Goal: Ask a question: Seek information or help from site administrators or community

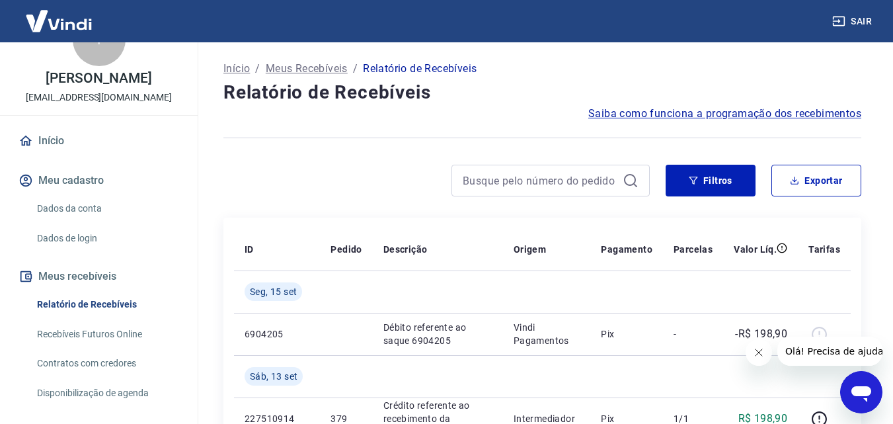
scroll to position [132, 0]
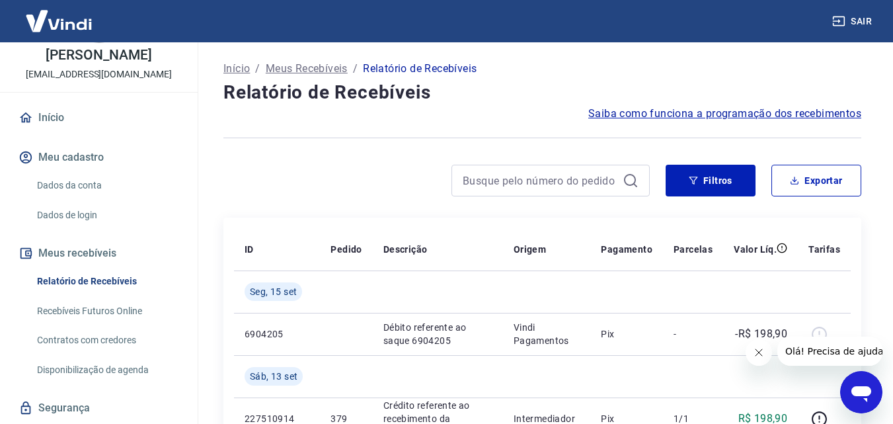
click at [83, 194] on link "Dados da conta" at bounding box center [107, 185] width 150 height 27
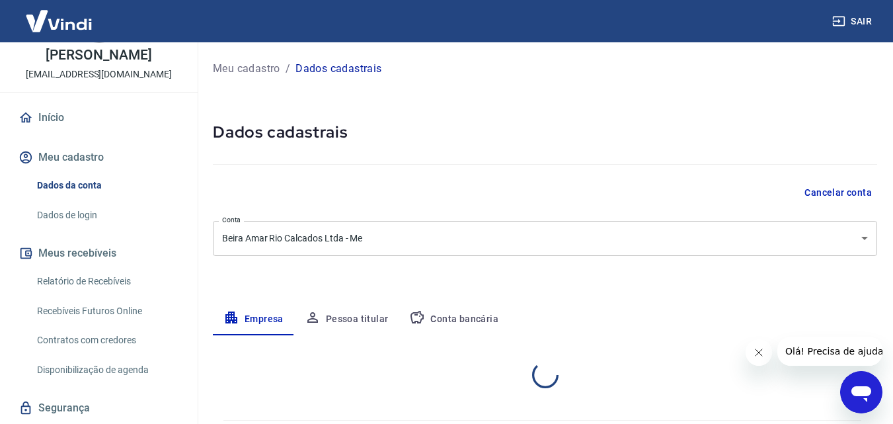
select select "SP"
click at [442, 317] on button "Conta bancária" at bounding box center [454, 319] width 110 height 32
select select "1"
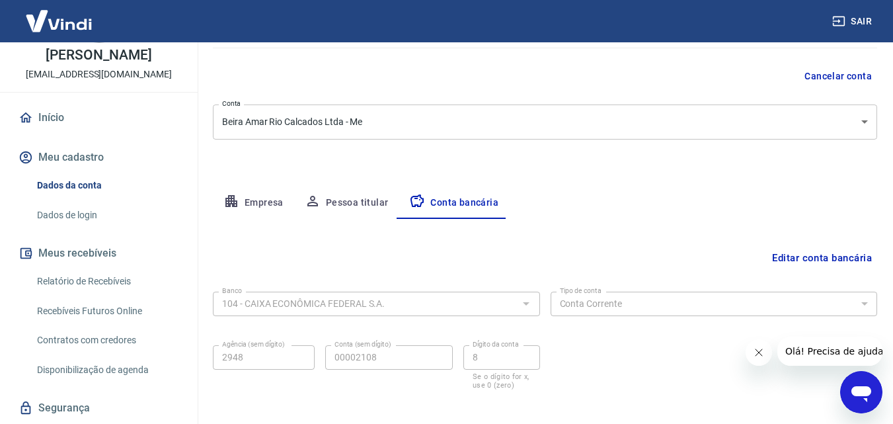
scroll to position [178, 0]
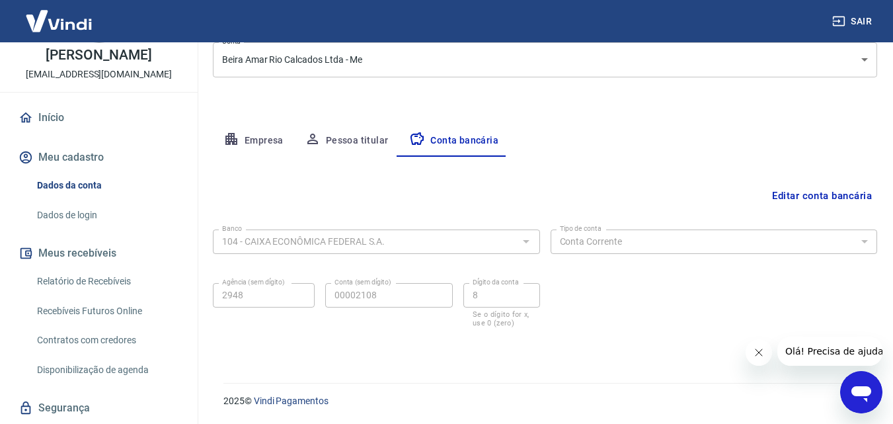
click at [859, 396] on icon "Abrir janela de mensagens" at bounding box center [861, 394] width 20 height 16
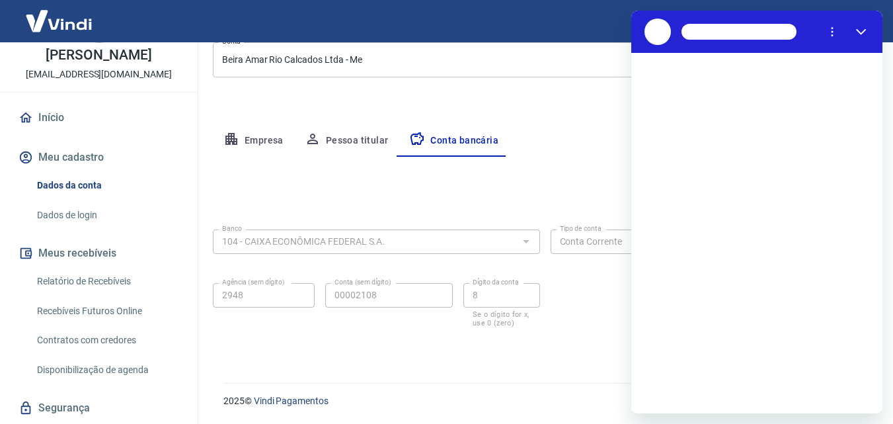
scroll to position [0, 0]
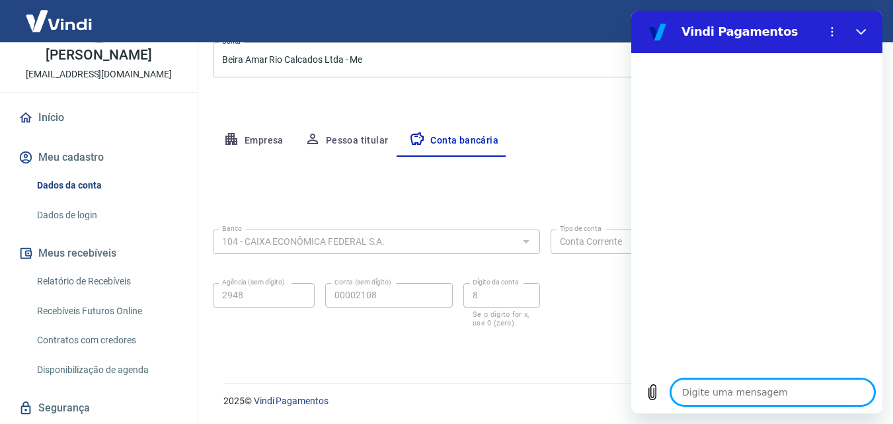
type textarea "x"
click at [761, 392] on textarea at bounding box center [773, 392] width 204 height 26
type textarea "B"
type textarea "x"
type textarea "Bo"
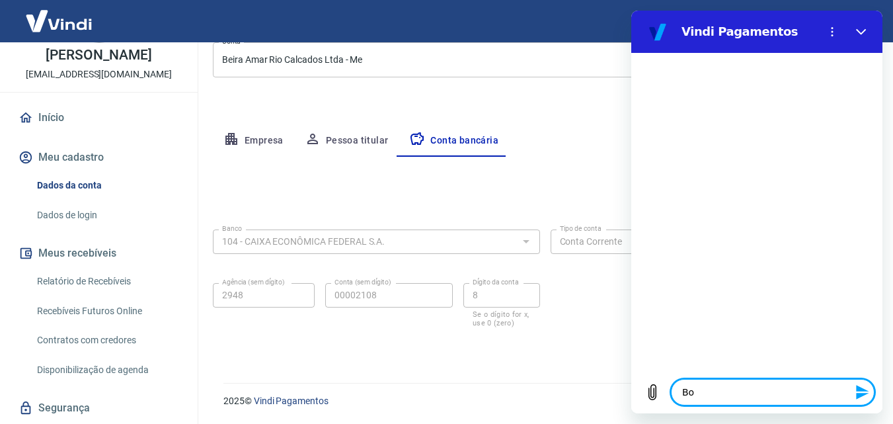
type textarea "x"
type textarea "Boa"
type textarea "x"
type textarea "Boa"
type textarea "x"
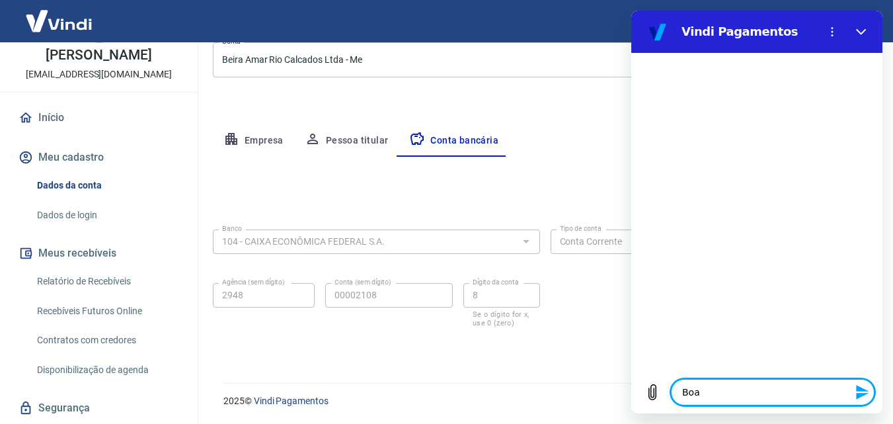
type textarea "Boa t"
type textarea "x"
type textarea "Boa ta"
type textarea "x"
type textarea "Boa tar"
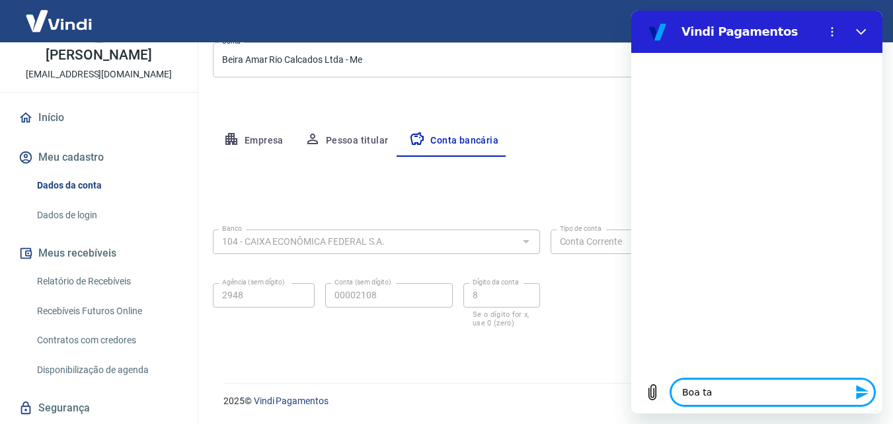
type textarea "x"
type textarea "Boa tard"
type textarea "x"
type textarea "Boa tarde"
type textarea "x"
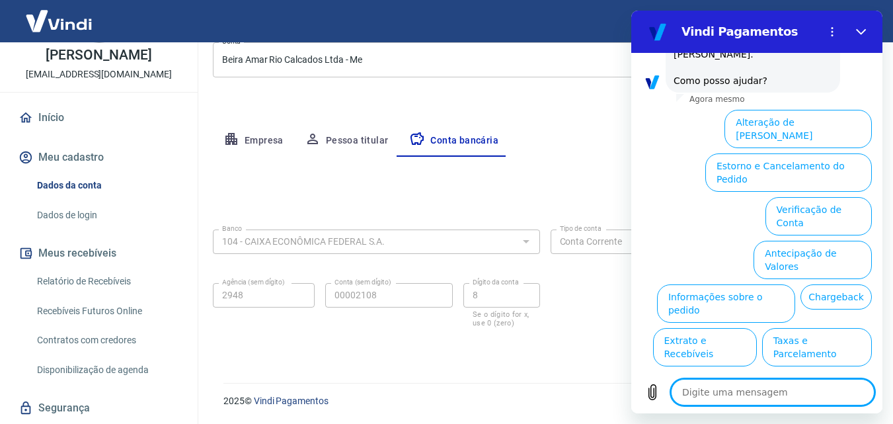
scroll to position [104, 0]
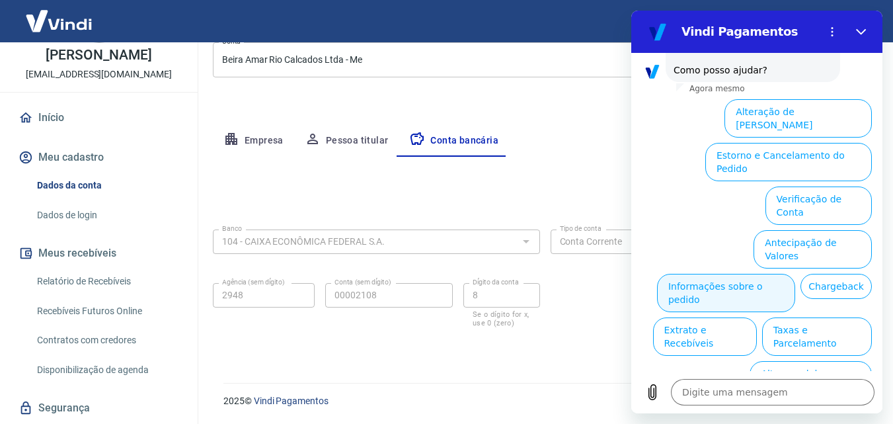
click at [795, 274] on button "Informações sobre o pedido" at bounding box center [726, 293] width 138 height 38
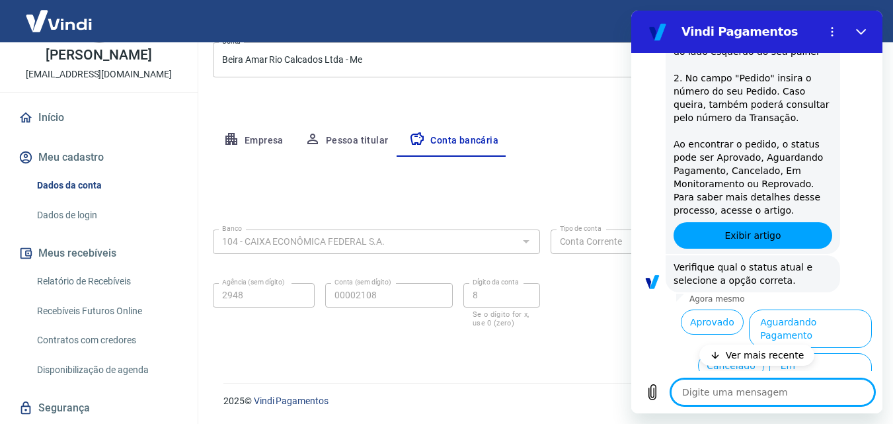
scroll to position [332, 0]
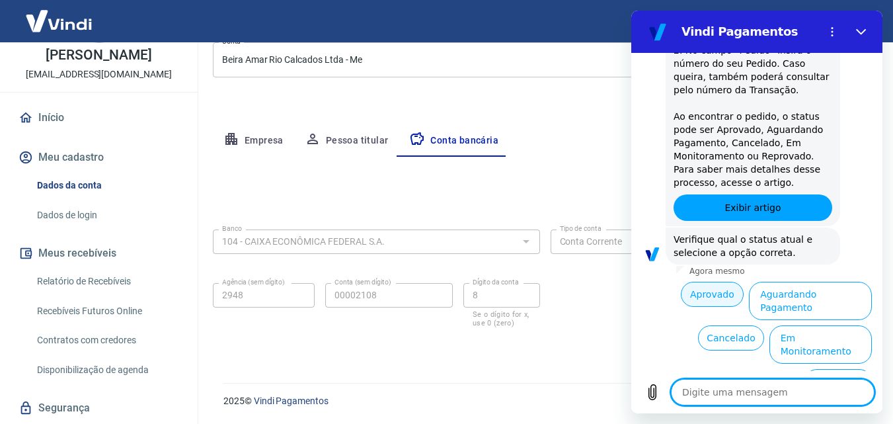
click at [696, 290] on button "Aprovado" at bounding box center [712, 294] width 63 height 25
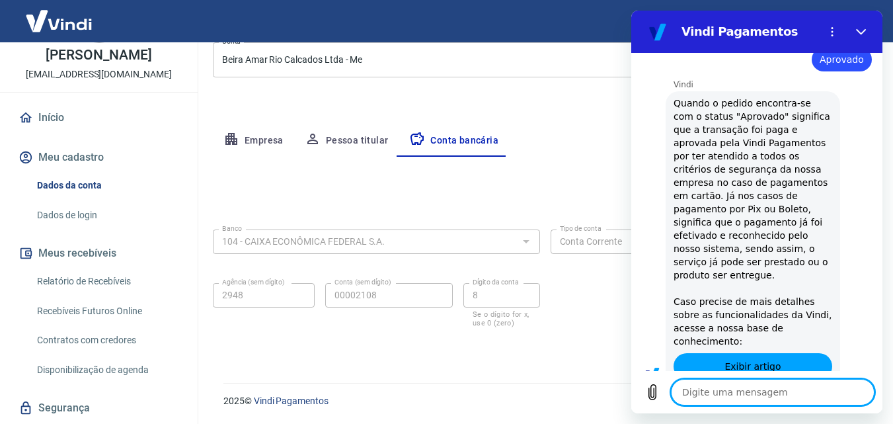
type textarea "x"
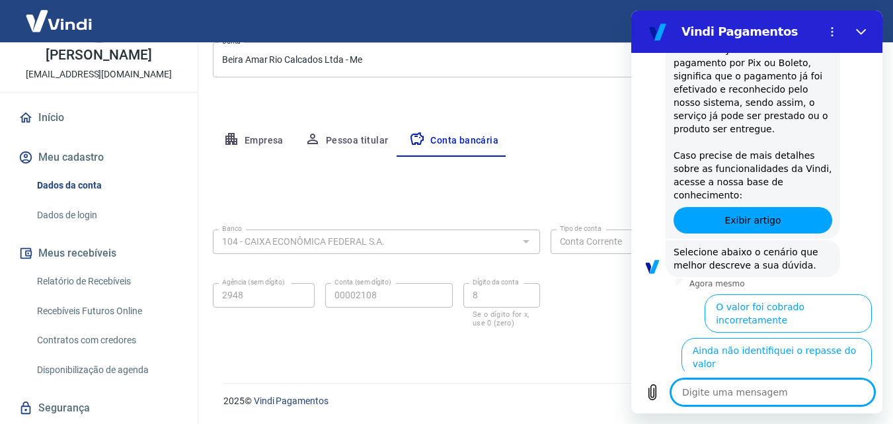
scroll to position [732, 0]
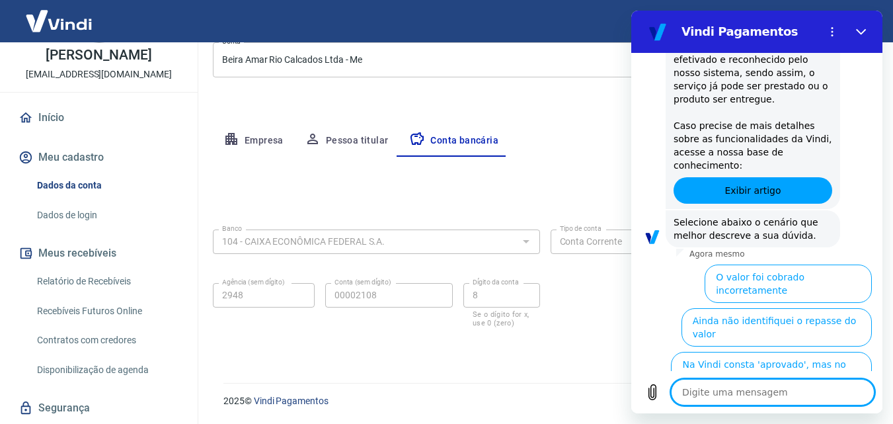
click at [799, 387] on textarea at bounding box center [773, 392] width 204 height 26
type textarea "g"
type textarea "x"
type textarea "go"
type textarea "x"
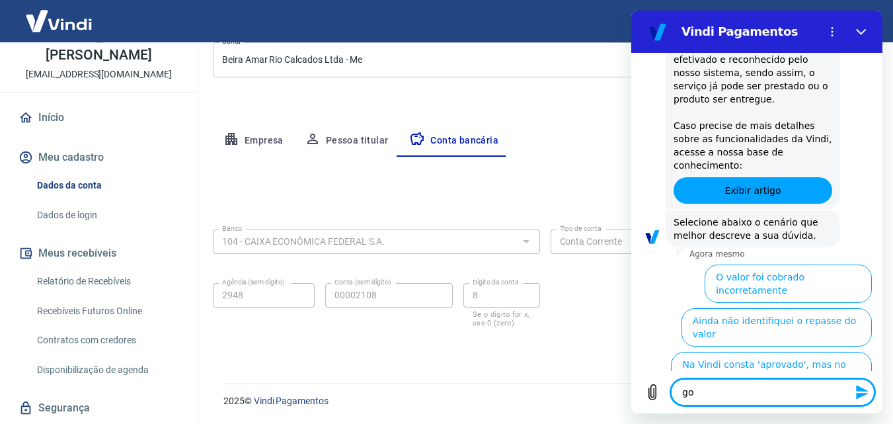
type textarea "gos"
type textarea "x"
type textarea "gost"
type textarea "x"
type textarea "gosta"
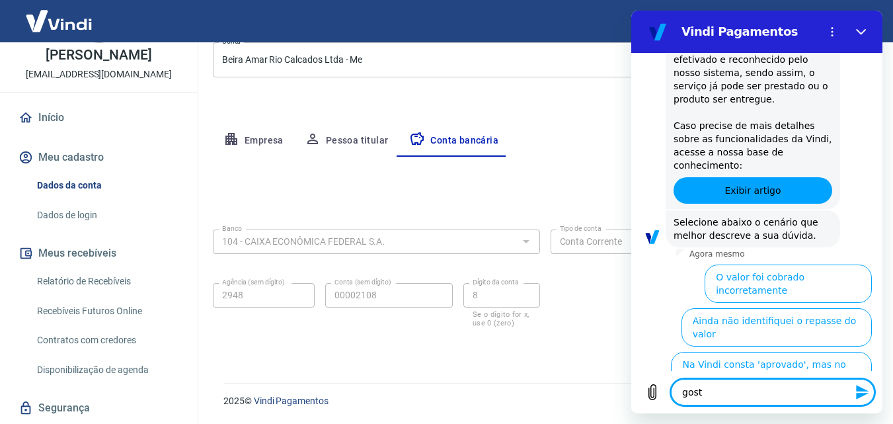
type textarea "x"
type textarea "gostar"
type textarea "x"
type textarea "gostari"
type textarea "x"
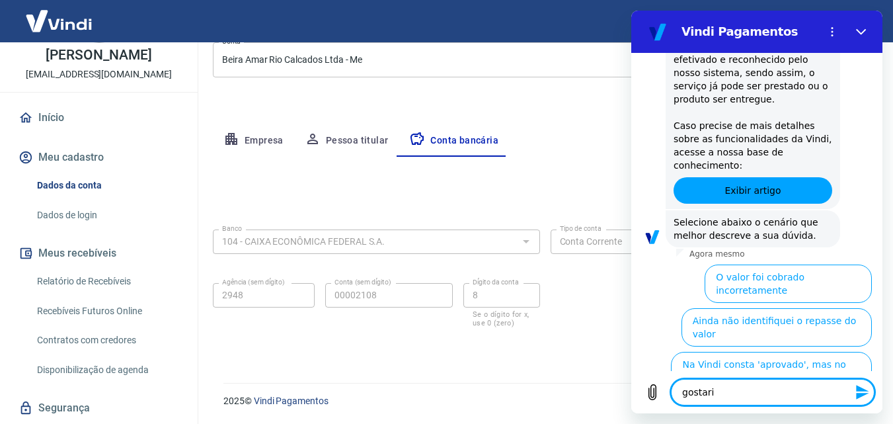
type textarea "gostaria"
type textarea "x"
type textarea "gostaria"
type textarea "x"
type textarea "gostaria d"
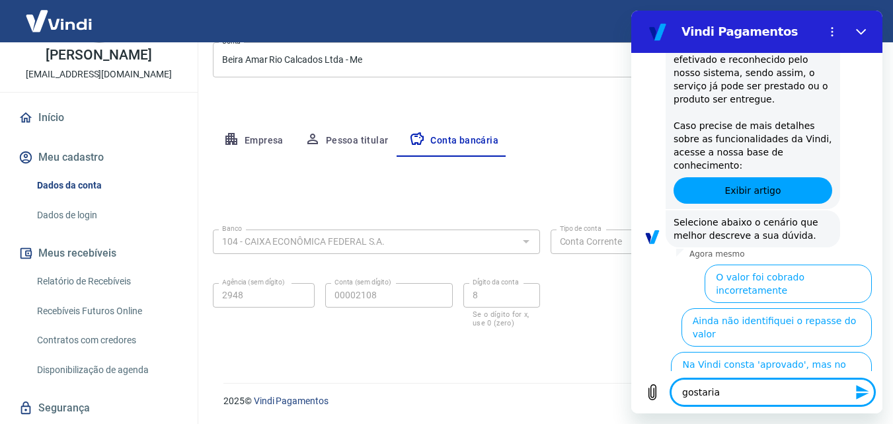
type textarea "x"
type textarea "gostaria de"
type textarea "x"
type textarea "gostaria de"
type textarea "x"
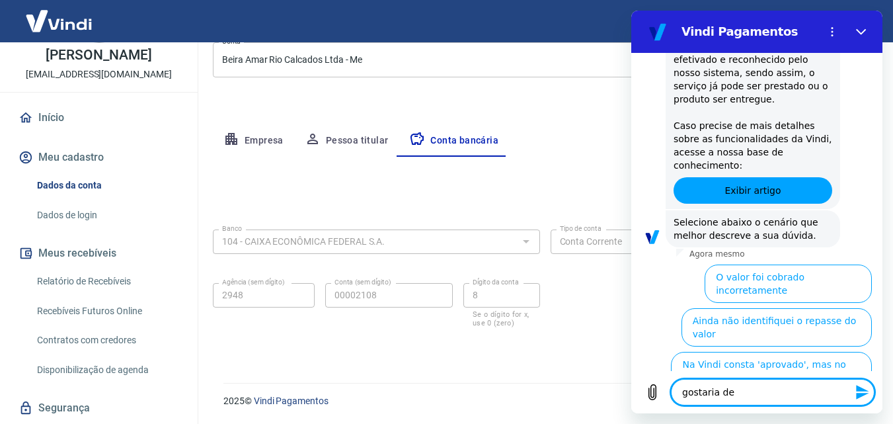
type textarea "gostaria de f"
type textarea "x"
type textarea "gostaria de fa"
type textarea "x"
type textarea "gostaria de fal"
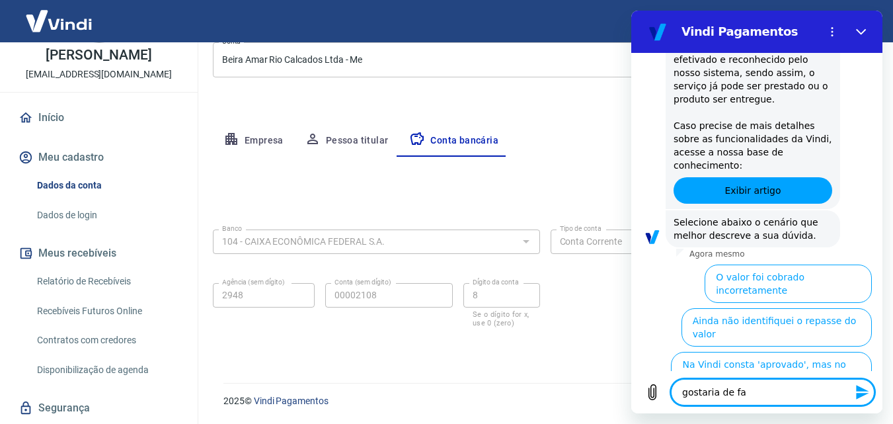
type textarea "x"
type textarea "gostaria de fala"
type textarea "x"
type textarea "gostaria de falat"
type textarea "x"
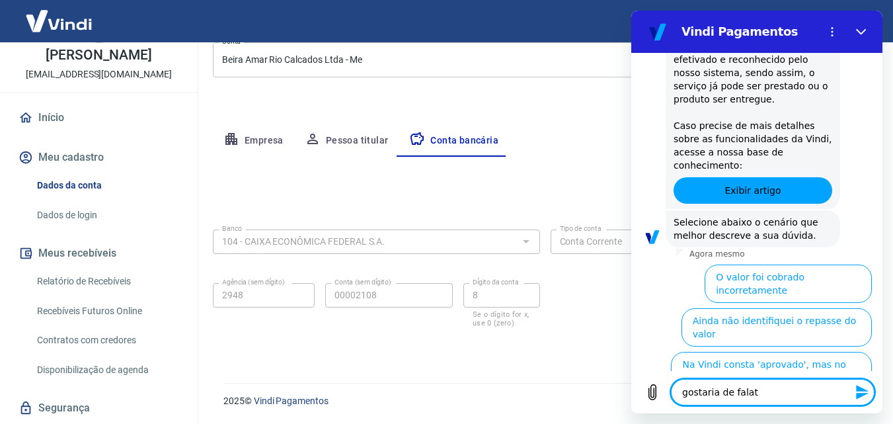
type textarea "gostaria de fala"
type textarea "x"
type textarea "gostaria de falae"
type textarea "x"
type textarea "gostaria de falae"
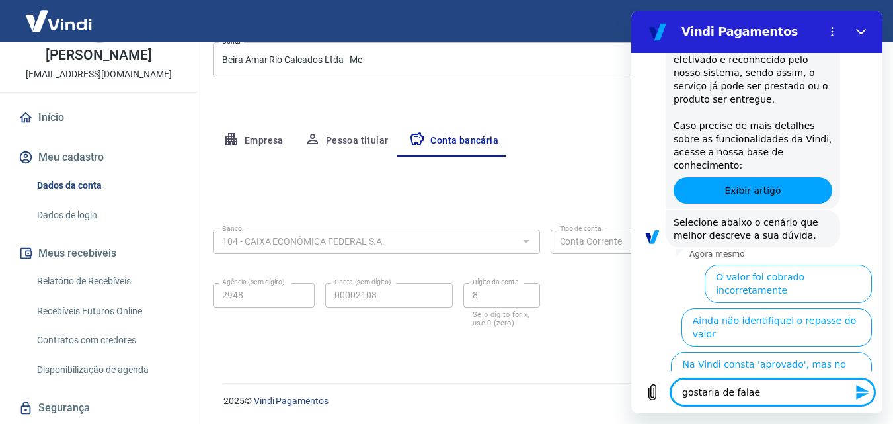
type textarea "x"
type textarea "gostaria de falae c"
type textarea "x"
type textarea "gostaria de falae co"
type textarea "x"
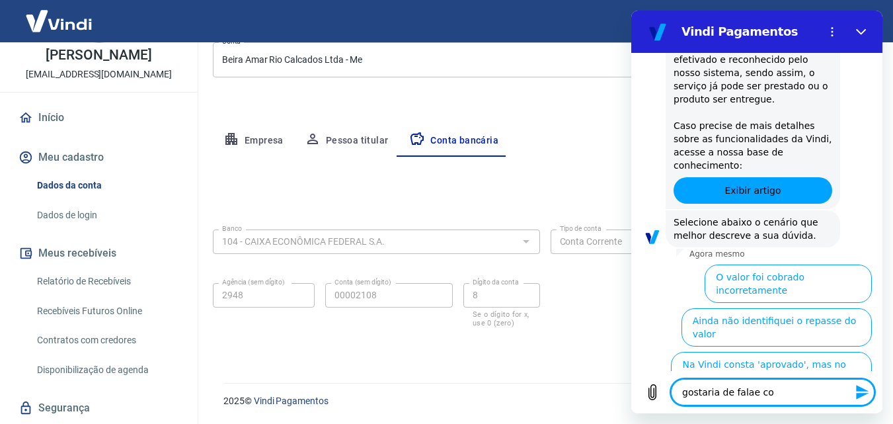
type textarea "gostaria de falae com"
type textarea "x"
type textarea "gostaria de falae com"
type textarea "x"
type textarea "gostaria de falae com u"
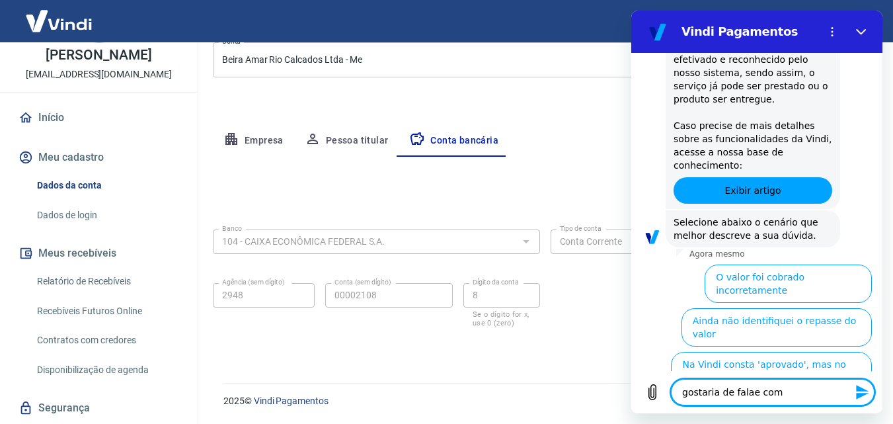
type textarea "x"
type textarea "gostaria de falae com um"
type textarea "x"
type textarea "gostaria de falae com um"
type textarea "x"
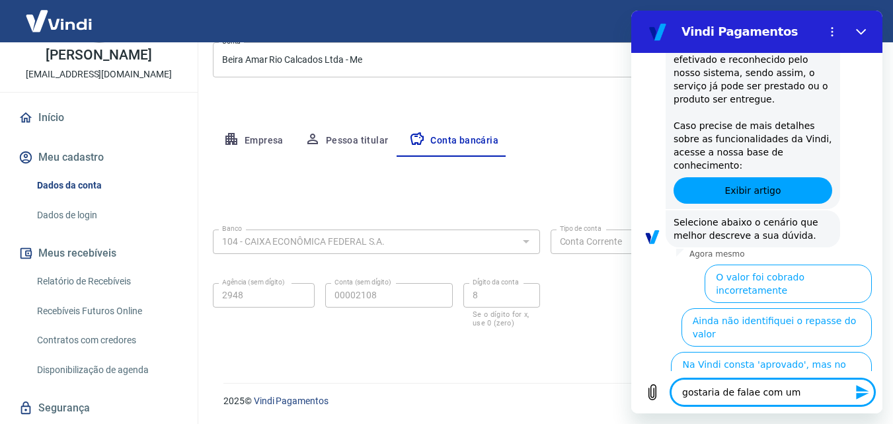
type textarea "gostaria de falae com um a"
type textarea "x"
type textarea "gostaria de falae com um at"
type textarea "x"
type textarea "gostaria de falae com um ate"
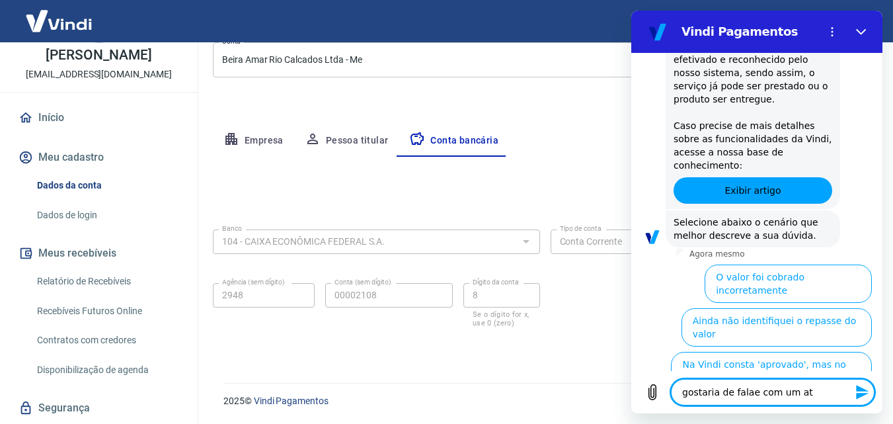
type textarea "x"
type textarea "gostaria de falae com um aten"
type textarea "x"
type textarea "gostaria de falae com um atend"
type textarea "x"
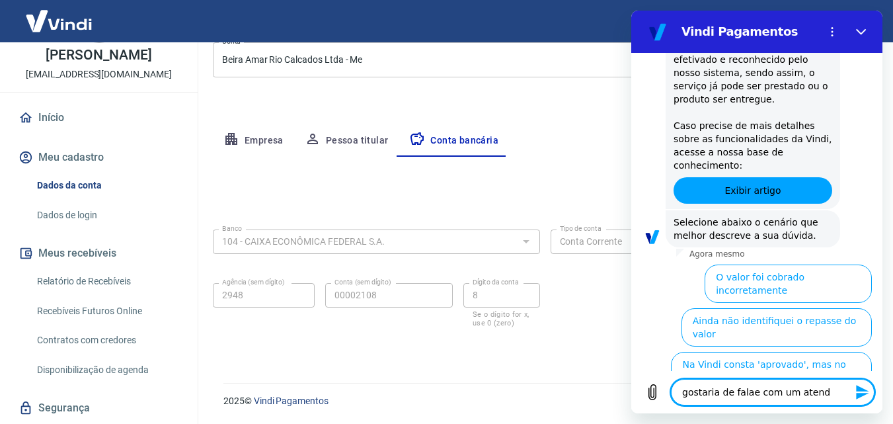
type textarea "gostaria de falae com um atende"
type textarea "x"
type textarea "gostaria de falae com um atenden"
type textarea "x"
type textarea "gostaria de falae com um atendent"
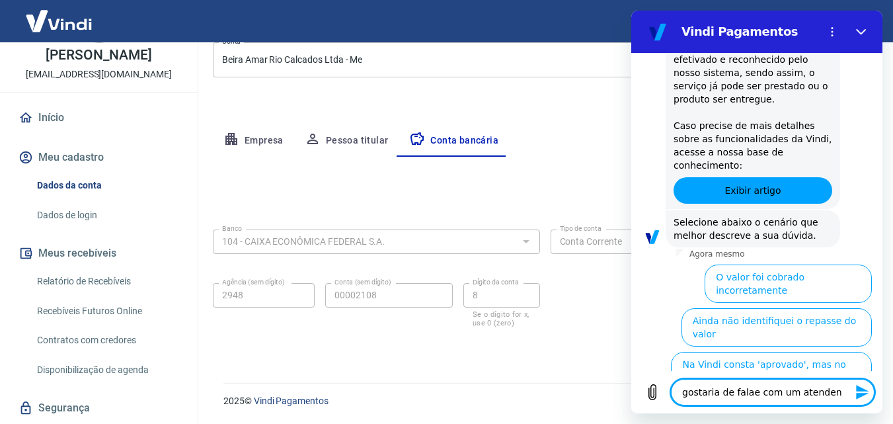
type textarea "x"
type textarea "gostaria de falae com um atendente"
type textarea "x"
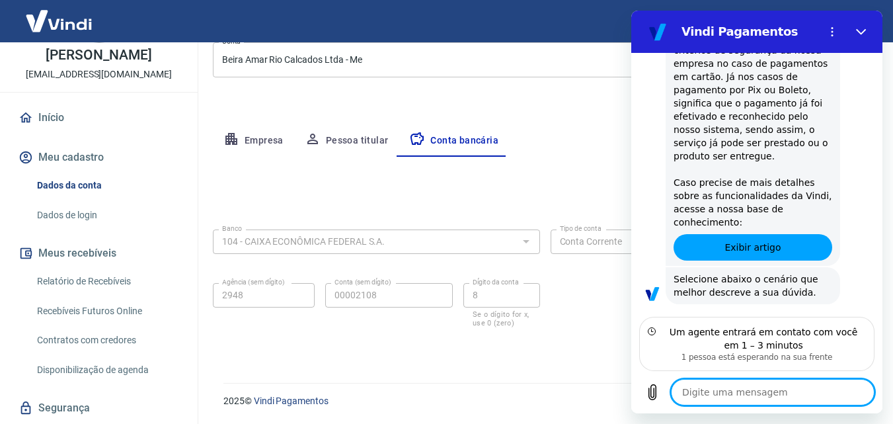
scroll to position [735, 0]
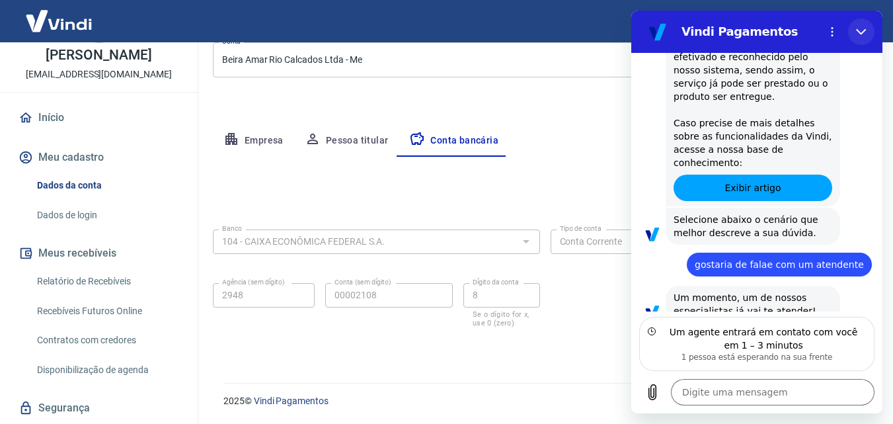
drag, startPoint x: 857, startPoint y: 34, endPoint x: 1280, endPoint y: 184, distance: 449.1
click at [857, 34] on icon "Fechar" at bounding box center [861, 31] width 11 height 11
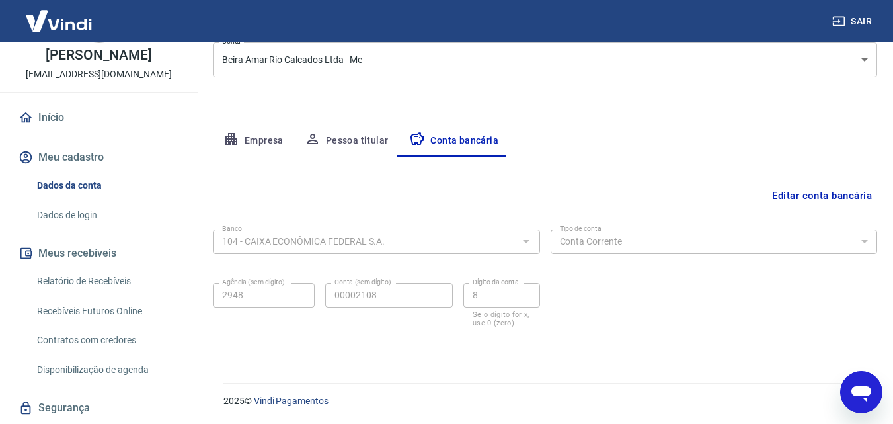
click at [853, 400] on icon "Abrir janela de mensagens" at bounding box center [861, 392] width 24 height 24
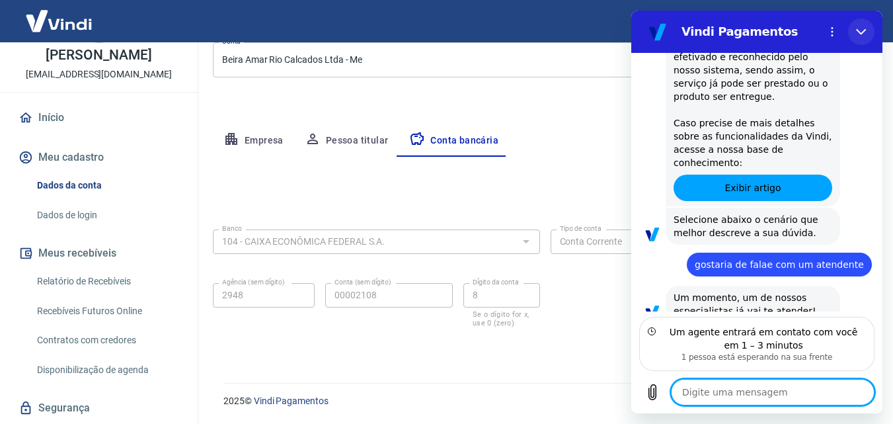
click at [865, 29] on icon "Fechar" at bounding box center [861, 31] width 11 height 11
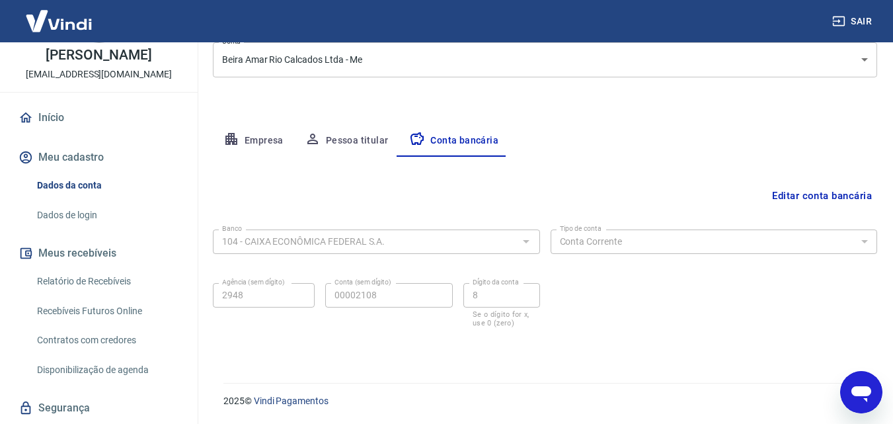
click at [104, 350] on link "Contratos com credores" at bounding box center [107, 340] width 150 height 27
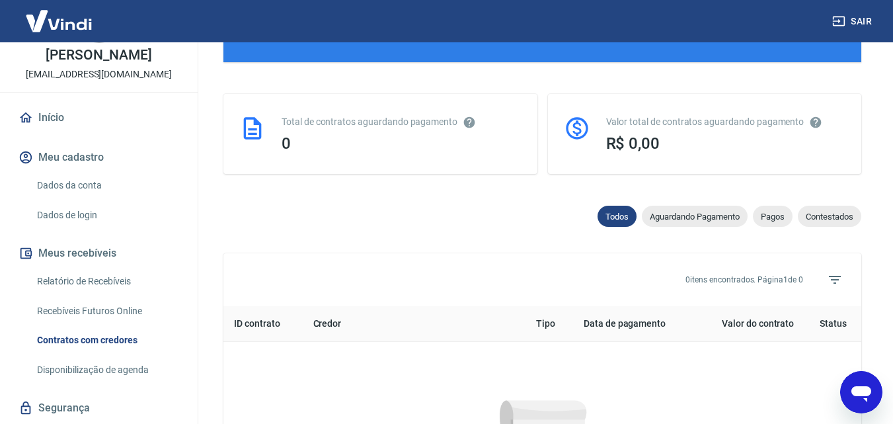
scroll to position [630, 0]
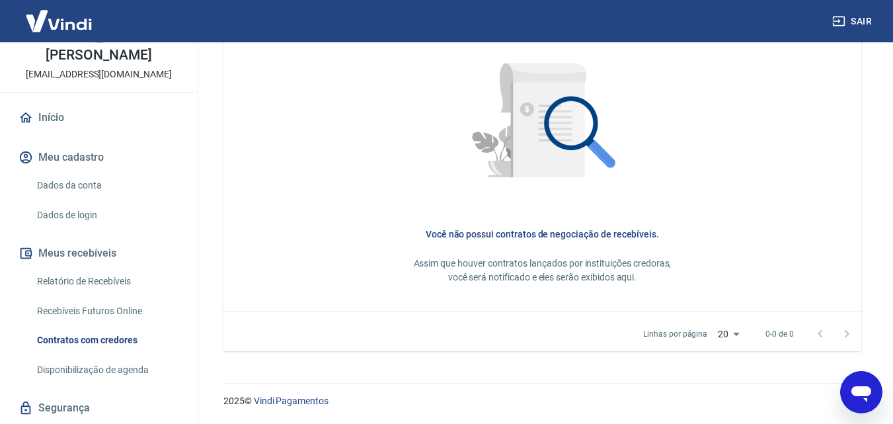
type textarea "x"
click at [77, 265] on button "Meus recebíveis" at bounding box center [99, 253] width 166 height 29
click at [65, 194] on link "Dados da conta" at bounding box center [107, 185] width 150 height 27
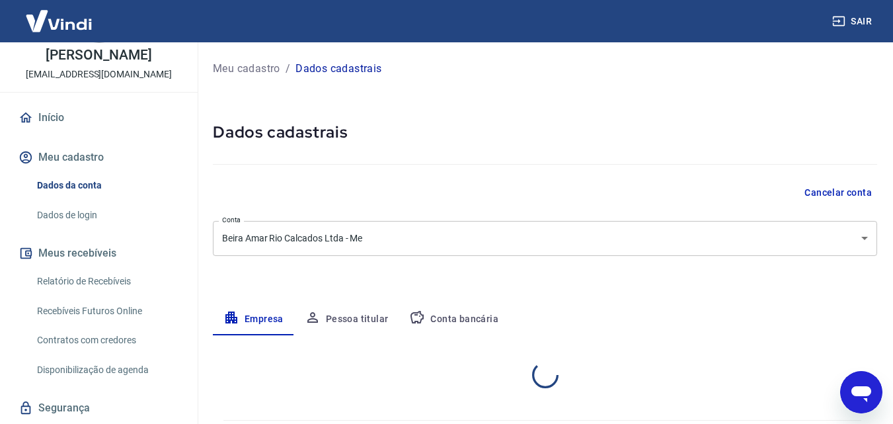
select select "SP"
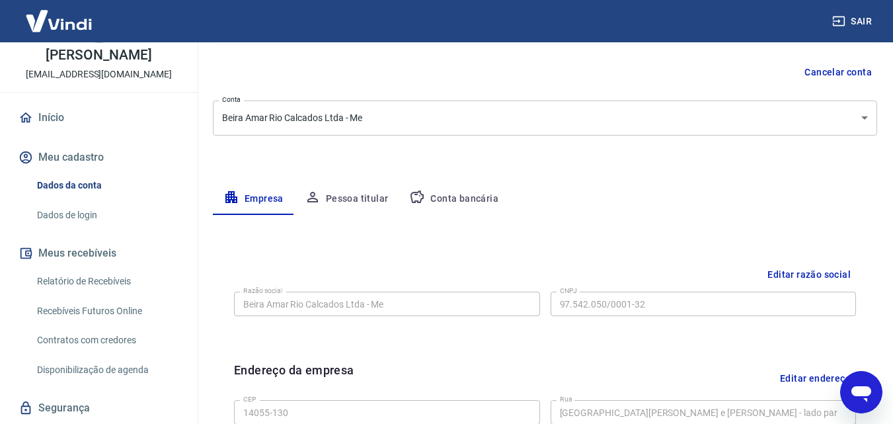
scroll to position [198, 0]
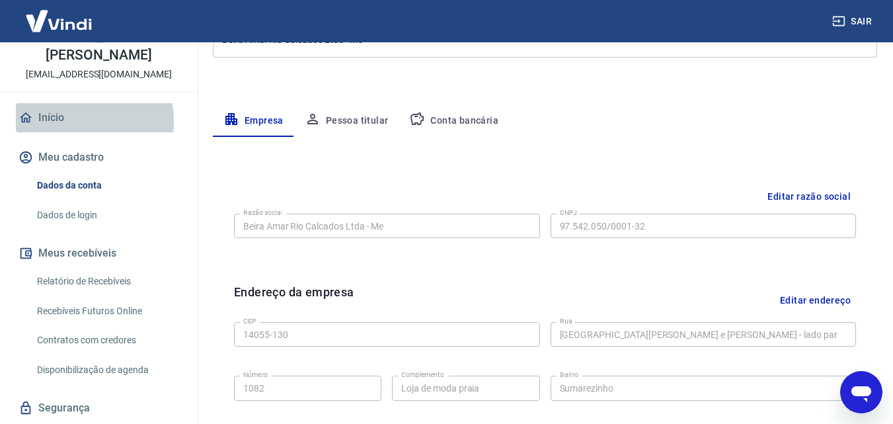
click at [61, 132] on link "Início" at bounding box center [99, 117] width 166 height 29
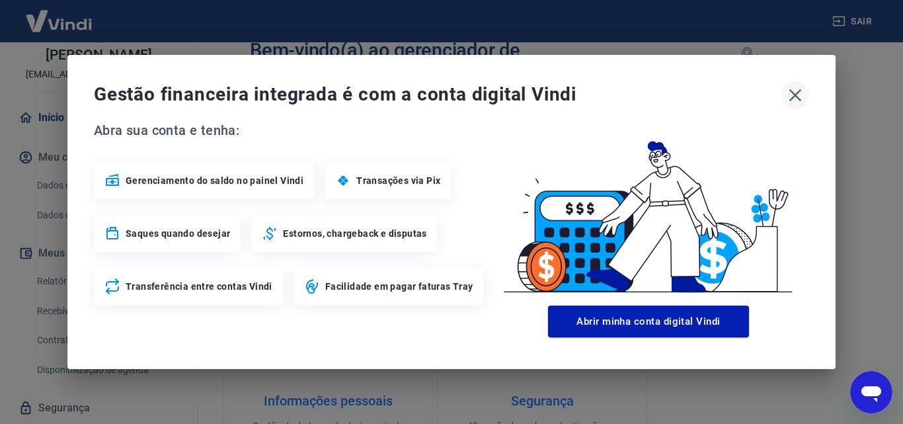
click at [794, 94] on icon "button" at bounding box center [795, 95] width 13 height 13
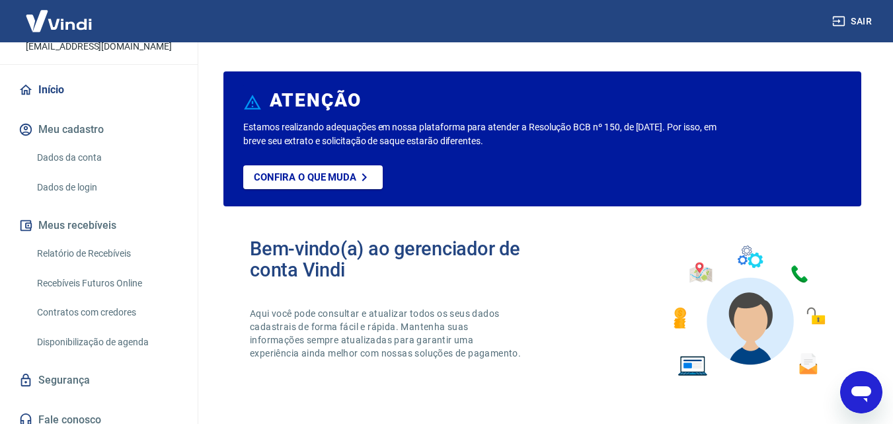
scroll to position [184, 0]
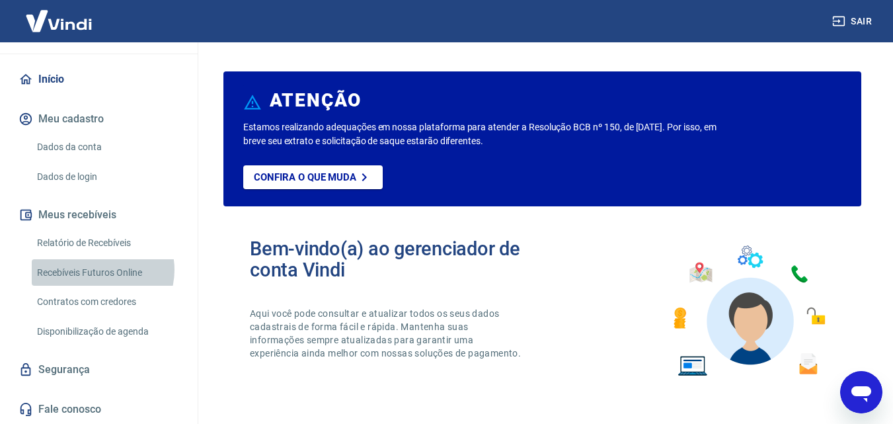
click at [98, 270] on link "Recebíveis Futuros Online" at bounding box center [107, 272] width 150 height 27
click at [869, 382] on icon "Abrir janela de mensagens" at bounding box center [861, 392] width 24 height 24
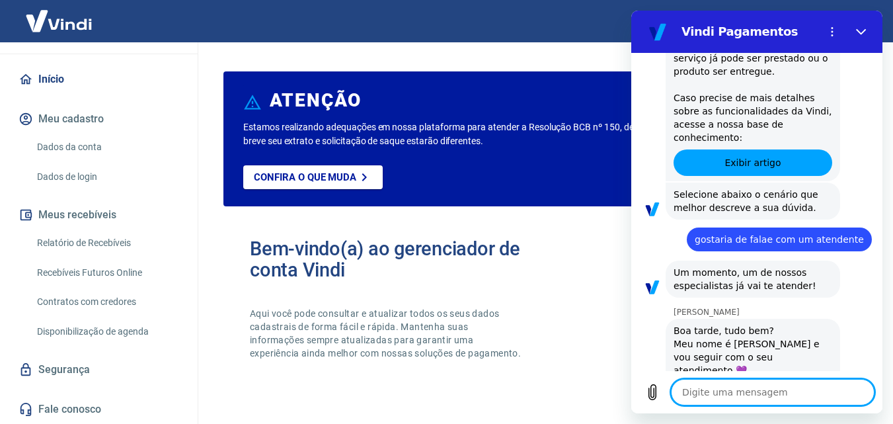
type textarea "x"
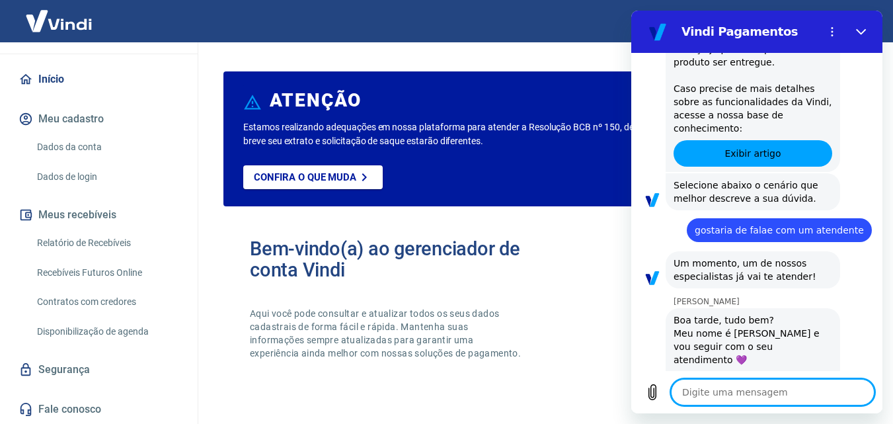
scroll to position [772, 0]
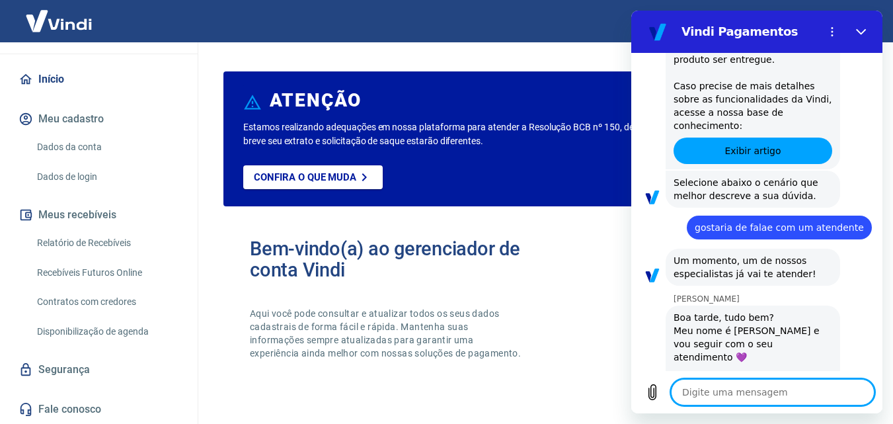
click at [745, 395] on textarea at bounding box center [773, 392] width 204 height 26
type textarea "O"
type textarea "x"
type textarea "Ol"
type textarea "x"
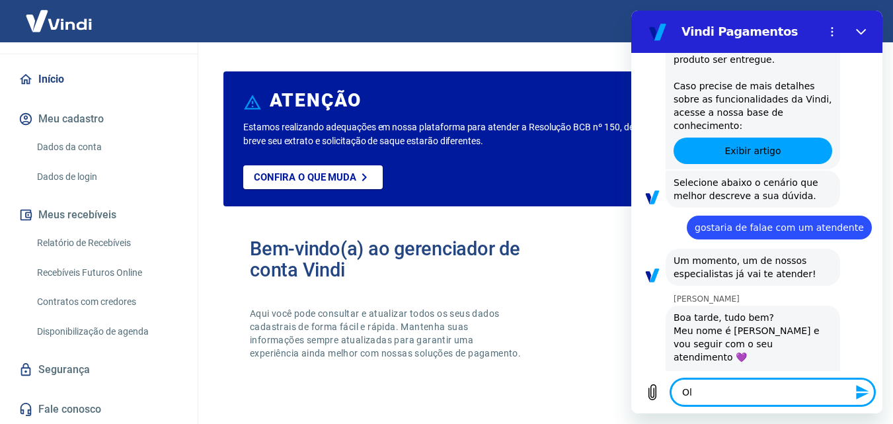
type textarea "Ola"
type textarea "x"
type textarea "Ola"
type textarea "x"
type textarea "Ola J"
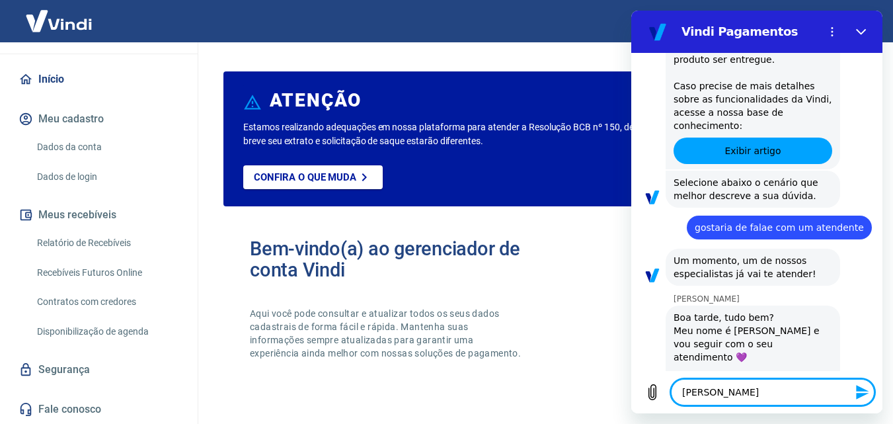
type textarea "x"
type textarea "Ola Ja"
type textarea "x"
type textarea "Ola Jaq"
type textarea "x"
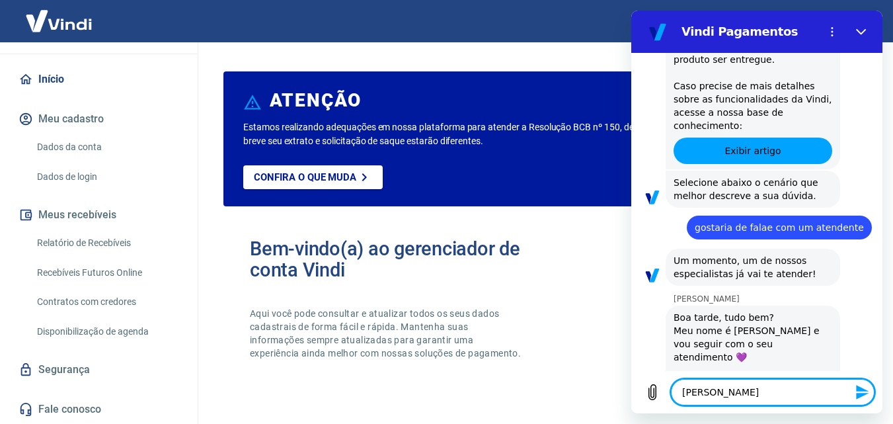
type textarea "Ola Jaqu"
type textarea "x"
type textarea "Ola Jaque"
type textarea "x"
type textarea "Ola Jaquel"
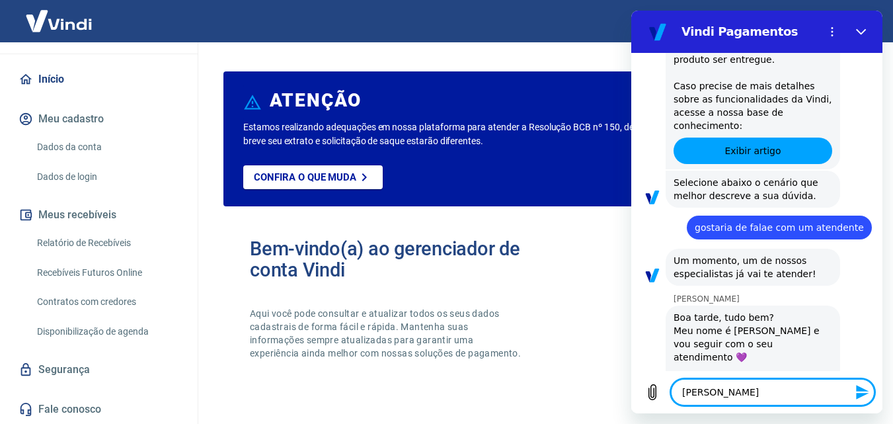
type textarea "x"
type textarea "Ola Jaqueli"
type textarea "x"
type textarea "Ola Jaquelin"
type textarea "x"
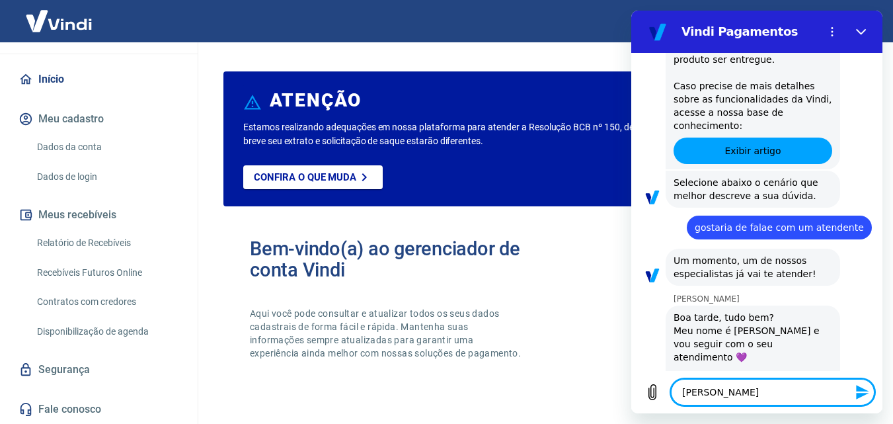
type textarea "Ola Jaqueline"
type textarea "x"
click at [695, 393] on textarea "Ola Jaqueline" at bounding box center [773, 392] width 204 height 26
type textarea "Ola, Jaqueline"
type textarea "x"
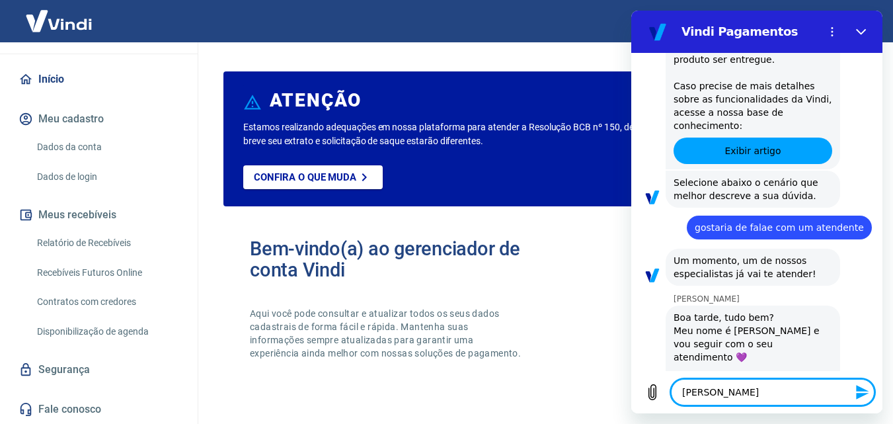
type textarea "Ola, Jaqueline"
type textarea "x"
type textarea "Ola, s Jaqueline"
type textarea "x"
type textarea "Ola, so Jaqueline"
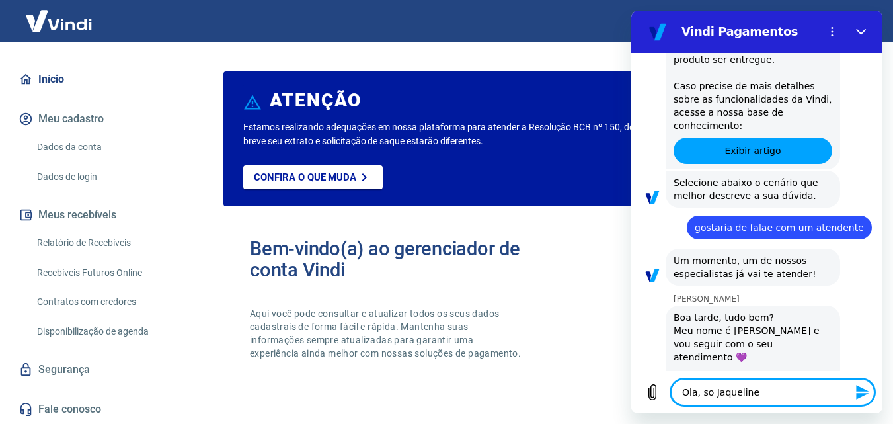
type textarea "x"
type textarea "Ola, sou Jaqueline"
type textarea "x"
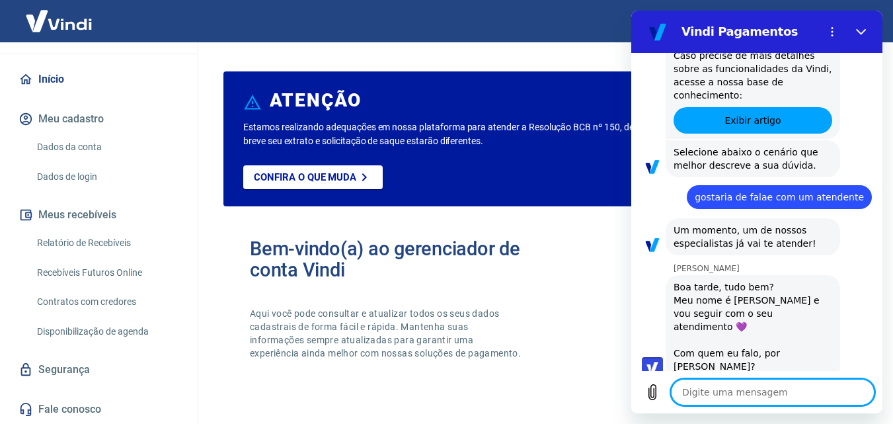
type textarea "x"
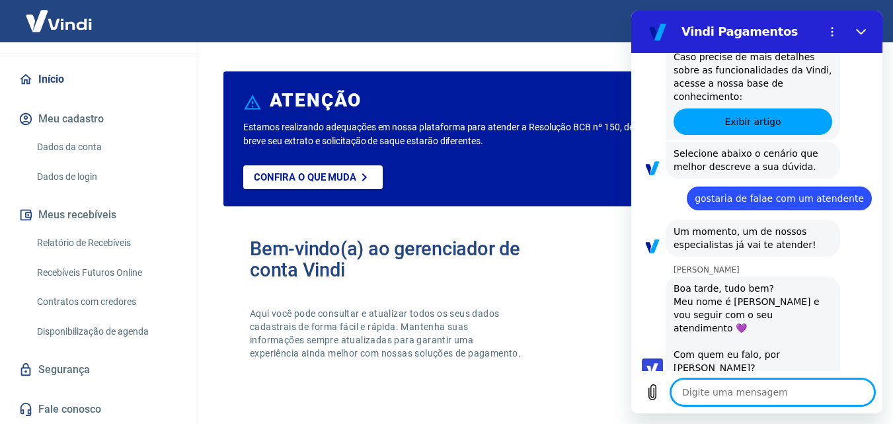
scroll to position [804, 0]
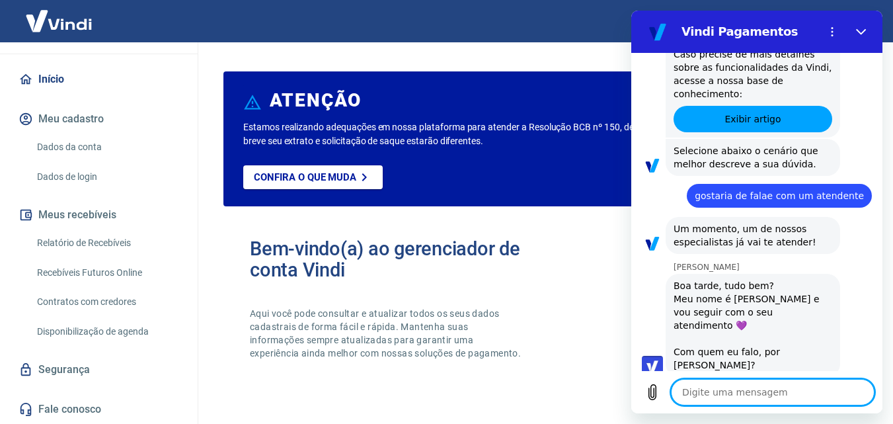
type textarea "t"
type textarea "x"
type textarea "te"
type textarea "x"
type textarea "ten"
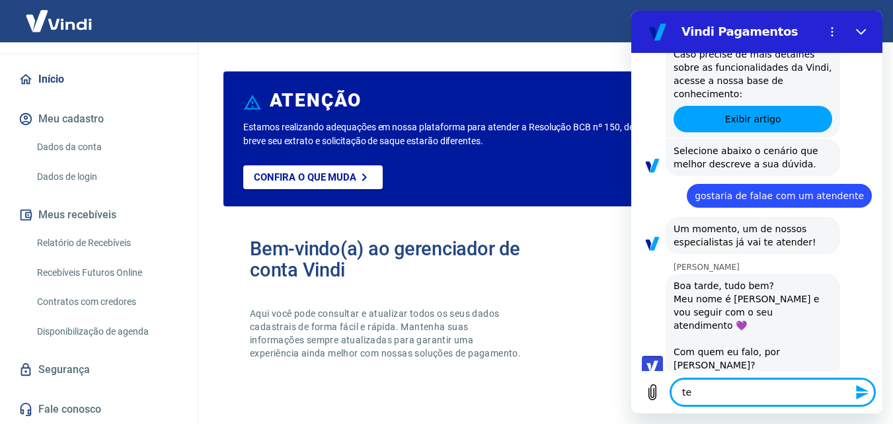
type textarea "x"
type textarea "tenh"
type textarea "x"
type textarea "tenho"
type textarea "x"
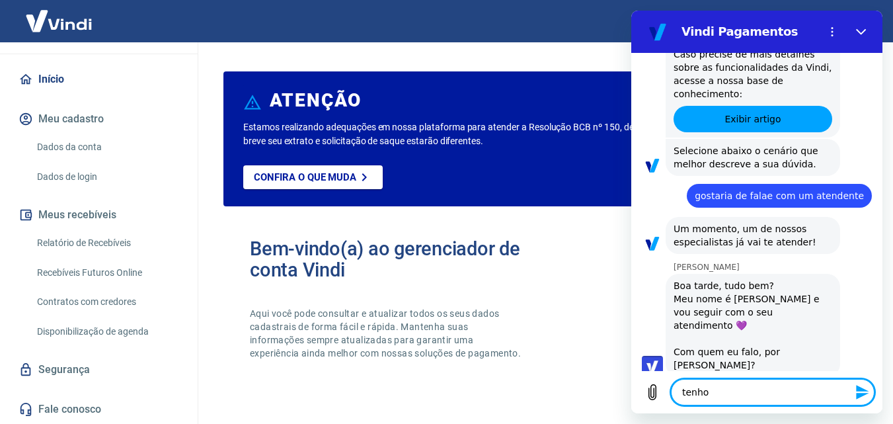
type textarea "tenho"
type textarea "x"
type textarea "tenho"
type textarea "x"
type textarea "tenh"
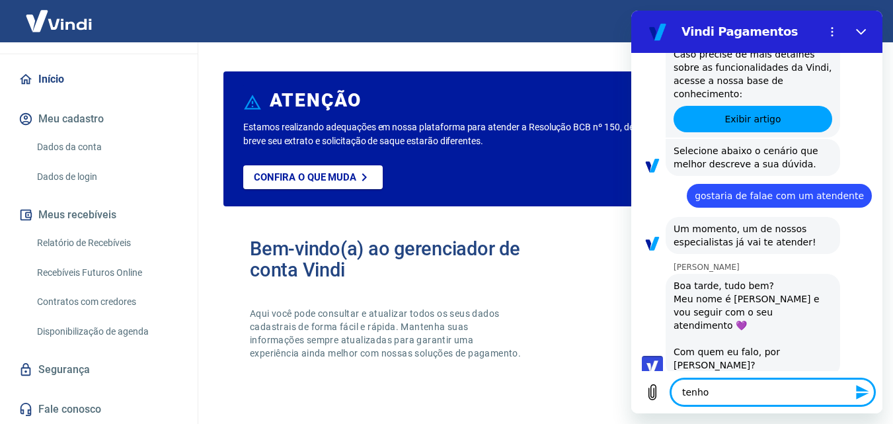
type textarea "x"
type textarea "ten"
type textarea "x"
type textarea "te"
type textarea "x"
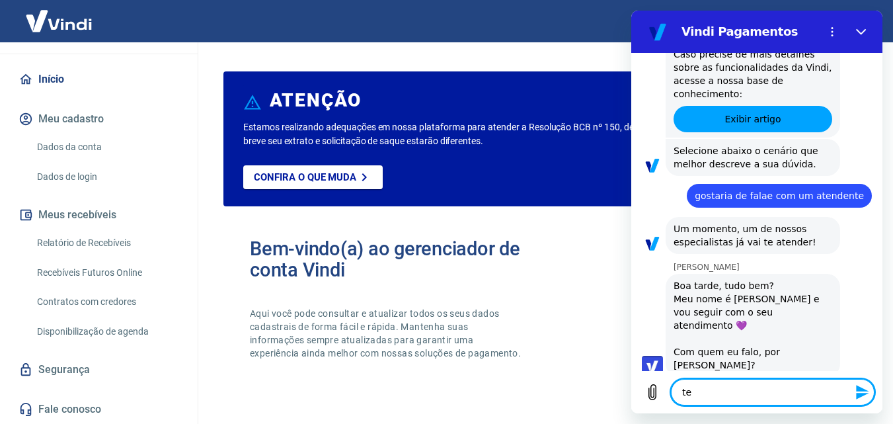
type textarea "t"
type textarea "x"
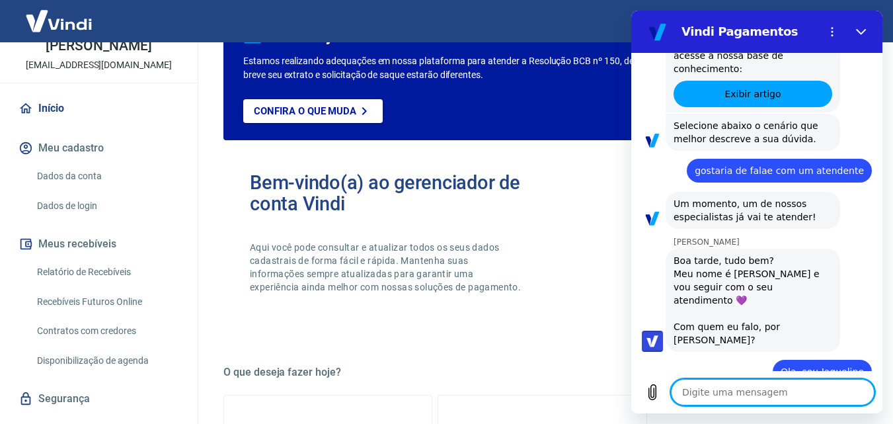
scroll to position [69, 0]
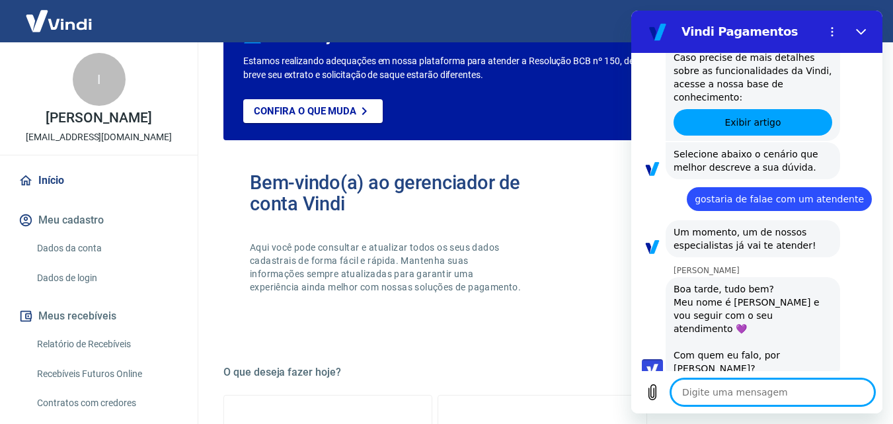
type textarea "x"
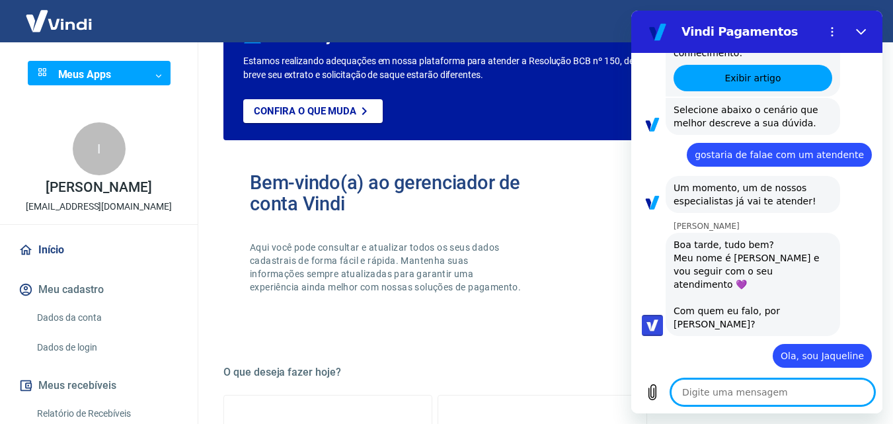
scroll to position [847, 0]
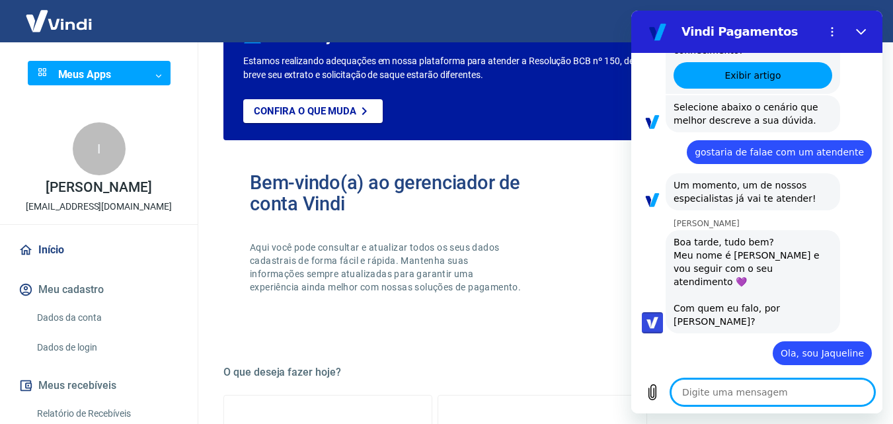
click at [750, 389] on textarea at bounding box center [773, 392] width 204 height 26
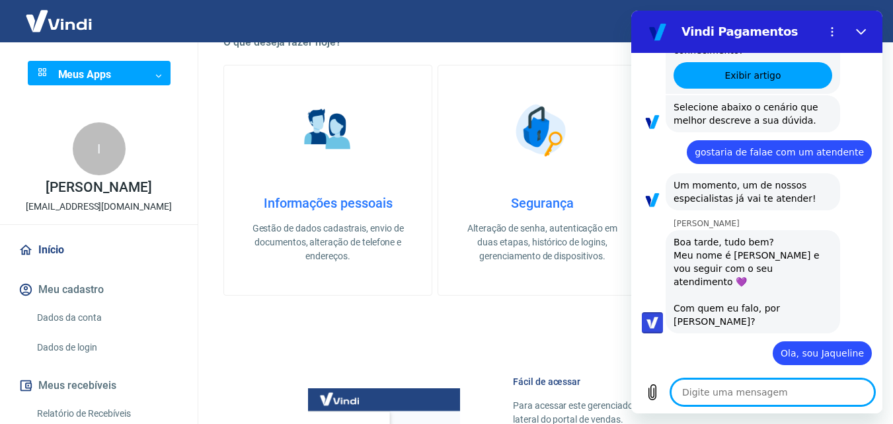
scroll to position [397, 0]
click at [719, 393] on textarea at bounding box center [773, 392] width 204 height 26
type textarea "e"
type textarea "x"
type textarea "eu"
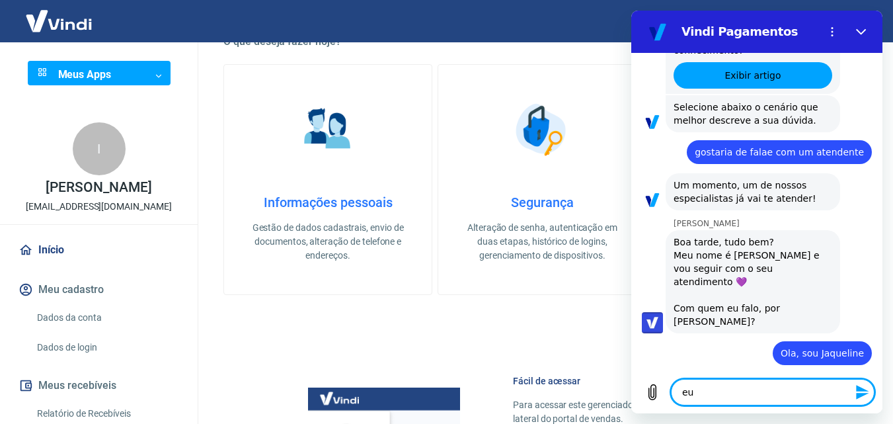
type textarea "x"
type textarea "eu"
type textarea "x"
type textarea "eu t"
type textarea "x"
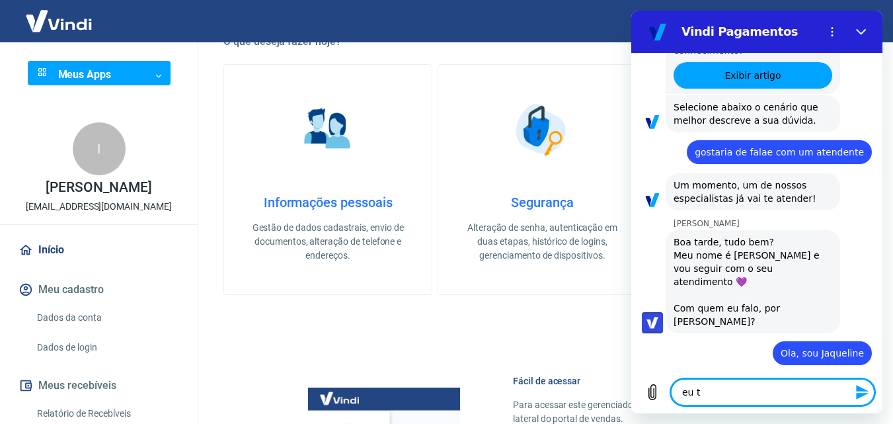
type textarea "eu te"
type textarea "x"
type textarea "eu ten"
type textarea "x"
type textarea "eu tenh"
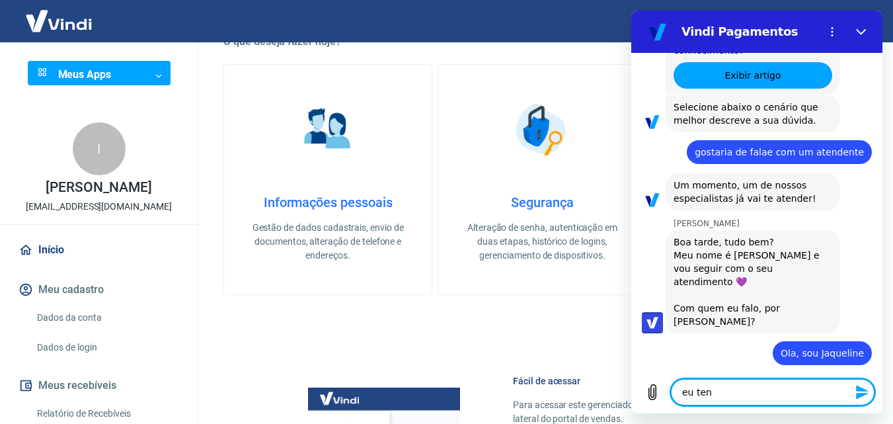
type textarea "x"
type textarea "eu tenho"
type textarea "x"
type textarea "eu tenho"
type textarea "x"
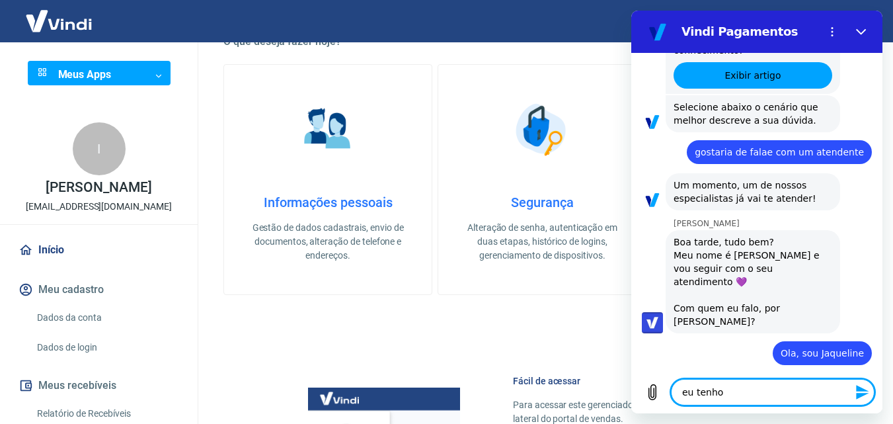
type textarea "eu tenho u"
type textarea "x"
type textarea "eu tenho um"
type textarea "x"
type textarea "eu tenho uma"
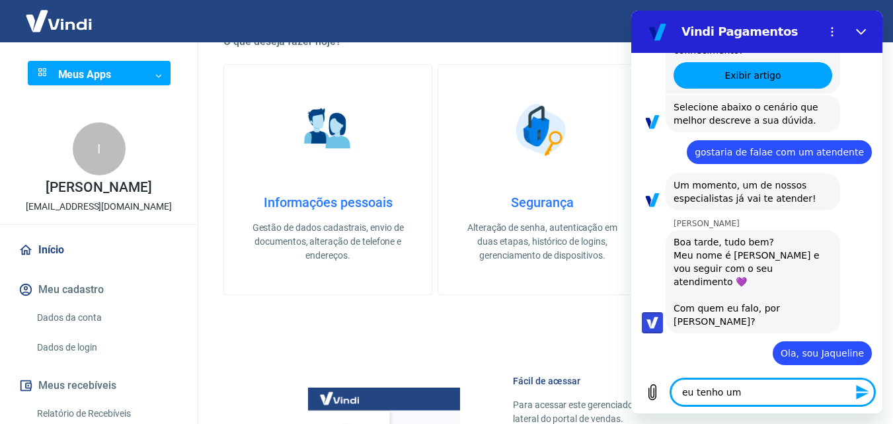
type textarea "x"
type textarea "eu tenho uma"
type textarea "x"
type textarea "eu tenho uma d"
type textarea "x"
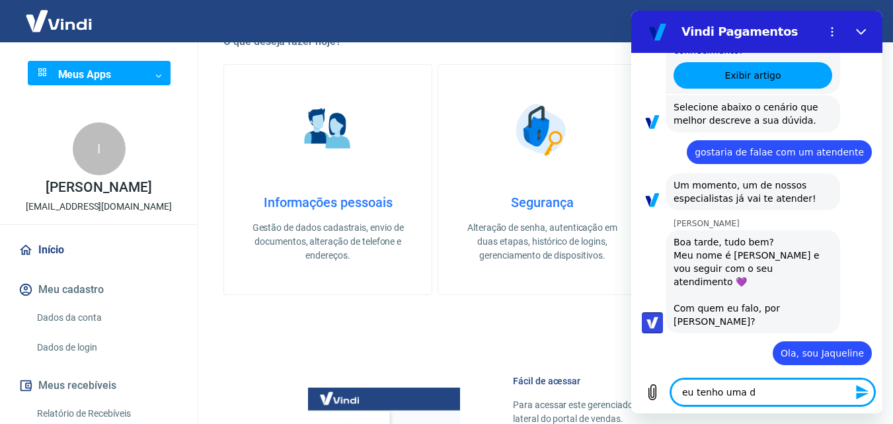
type textarea "eu tenho uma du"
type textarea "x"
type textarea "eu tenho uma duv"
type textarea "x"
type textarea "eu tenho uma duvi"
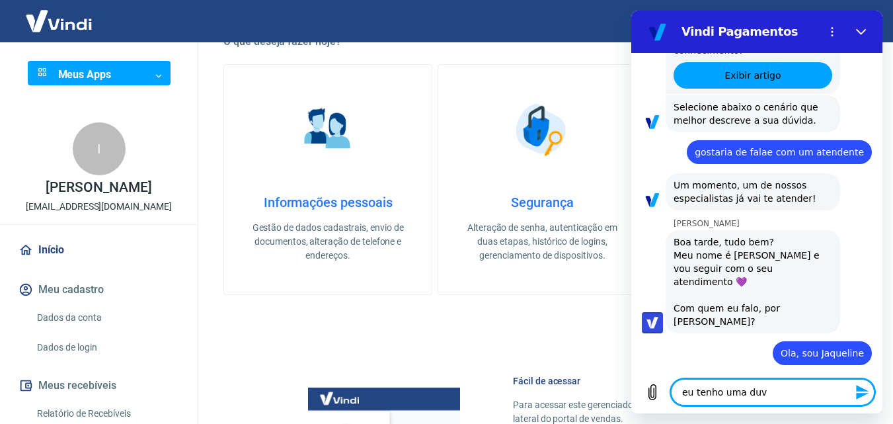
type textarea "x"
type textarea "eu tenho uma duvid"
type textarea "x"
type textarea "eu tenho uma duvida"
type textarea "x"
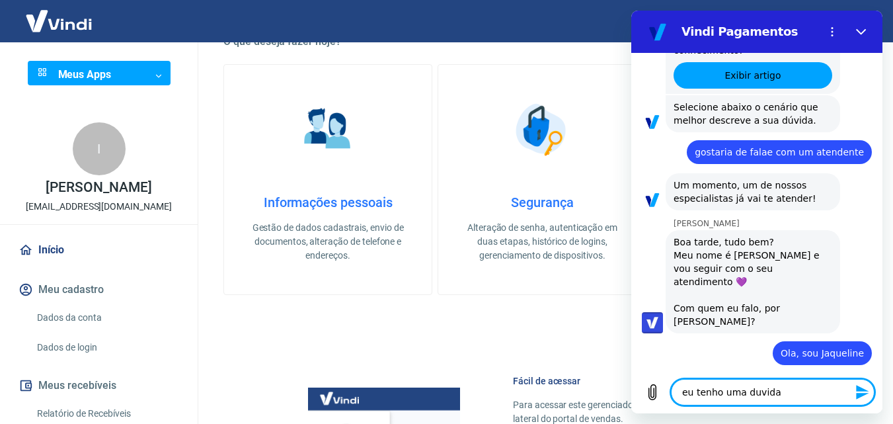
type textarea "eu tenho uma duvida,"
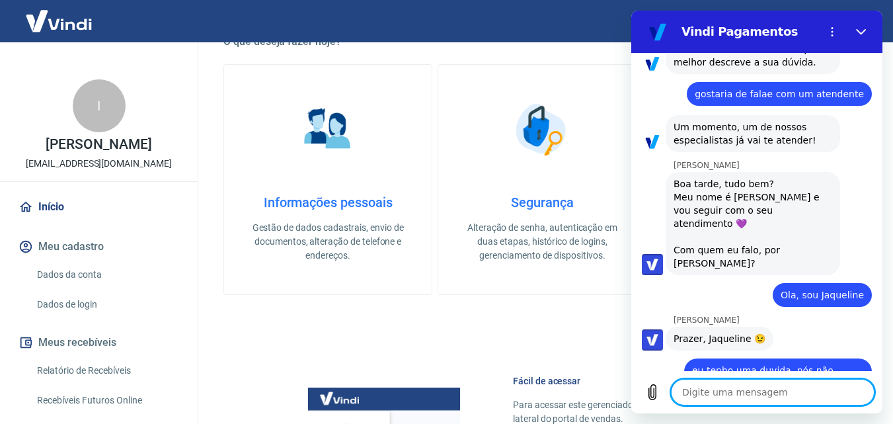
scroll to position [66, 0]
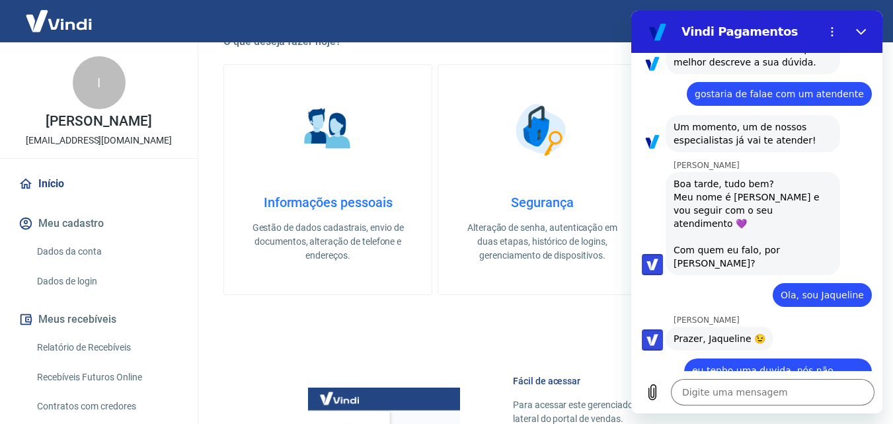
click at [94, 261] on link "Dados da conta" at bounding box center [107, 251] width 150 height 27
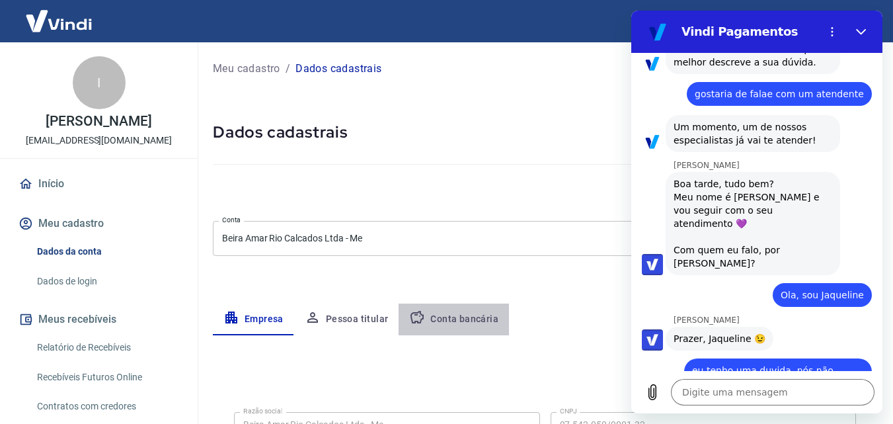
click at [467, 318] on button "Conta bancária" at bounding box center [454, 319] width 110 height 32
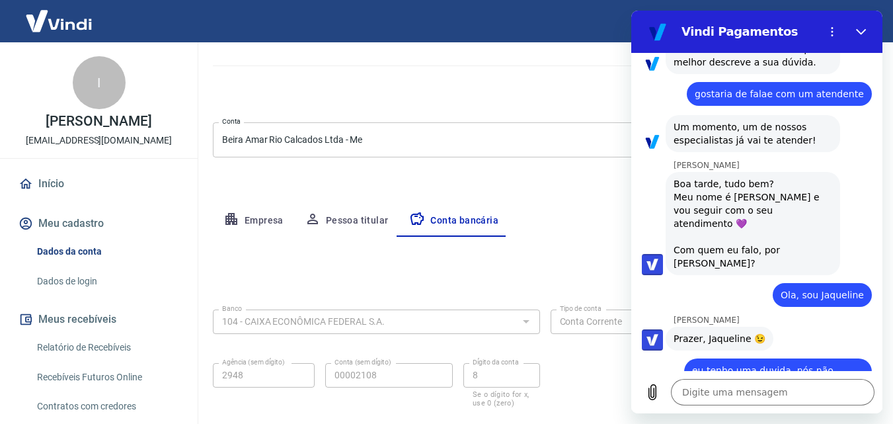
scroll to position [178, 0]
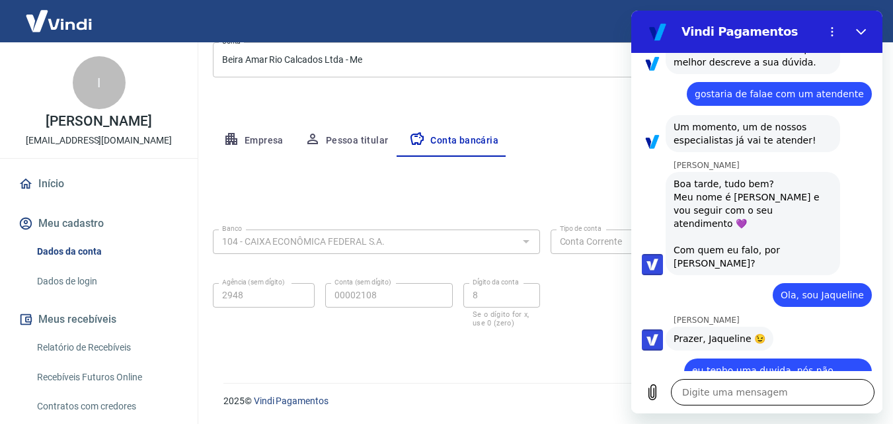
click at [787, 401] on textarea at bounding box center [773, 392] width 204 height 26
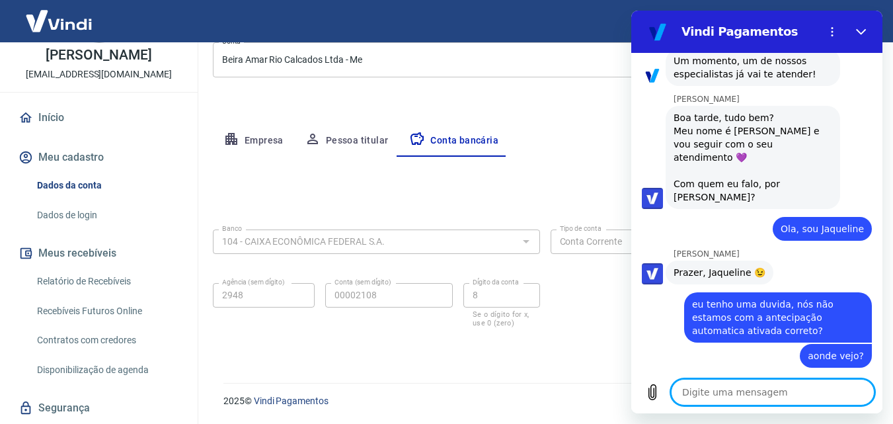
scroll to position [974, 0]
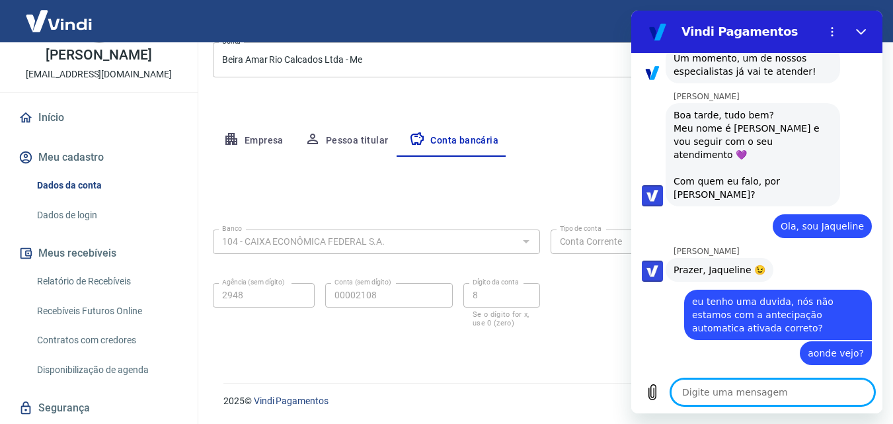
click at [759, 395] on textarea at bounding box center [773, 392] width 204 height 26
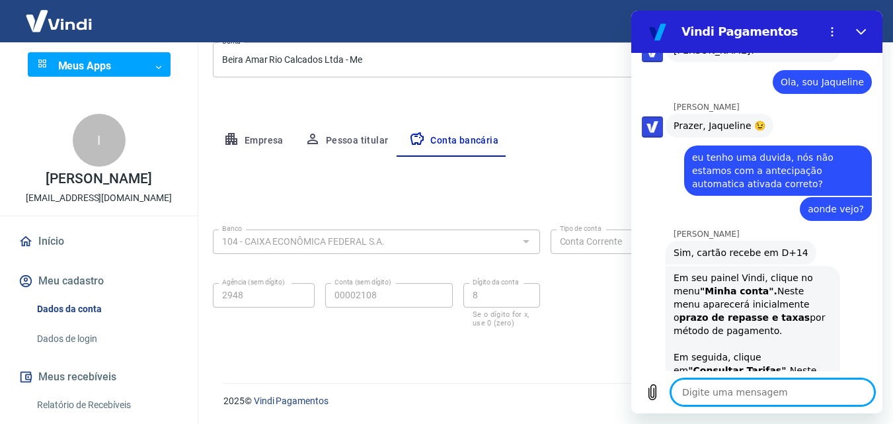
scroll to position [0, 0]
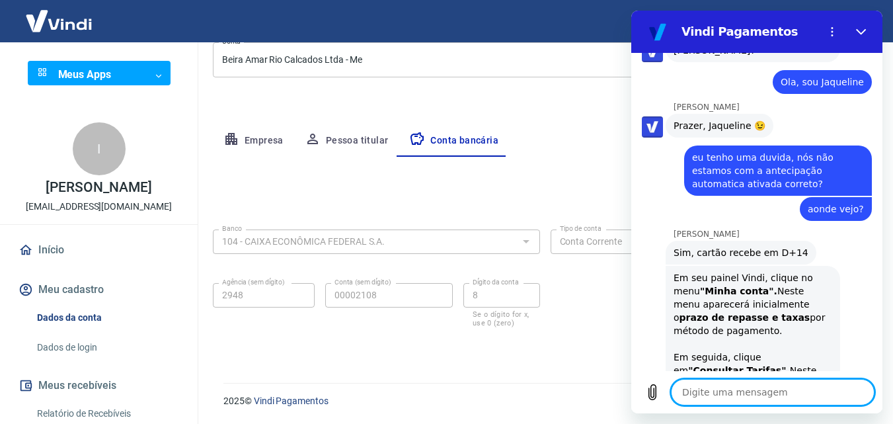
click at [736, 390] on textarea at bounding box center [773, 392] width 204 height 26
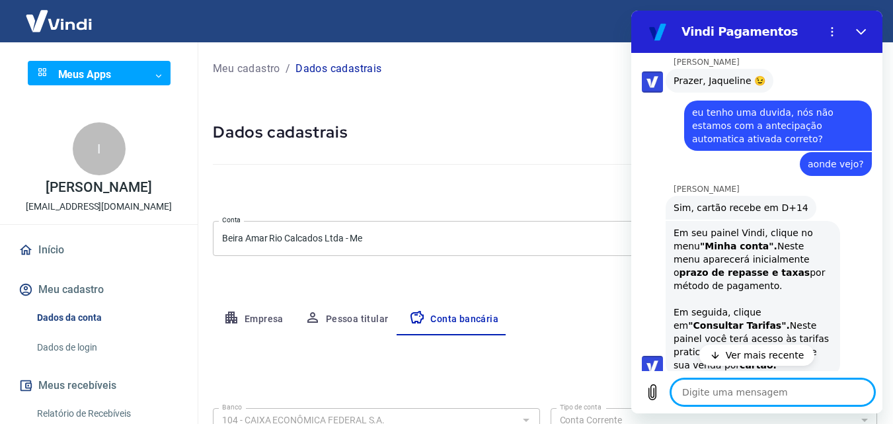
scroll to position [1220, 0]
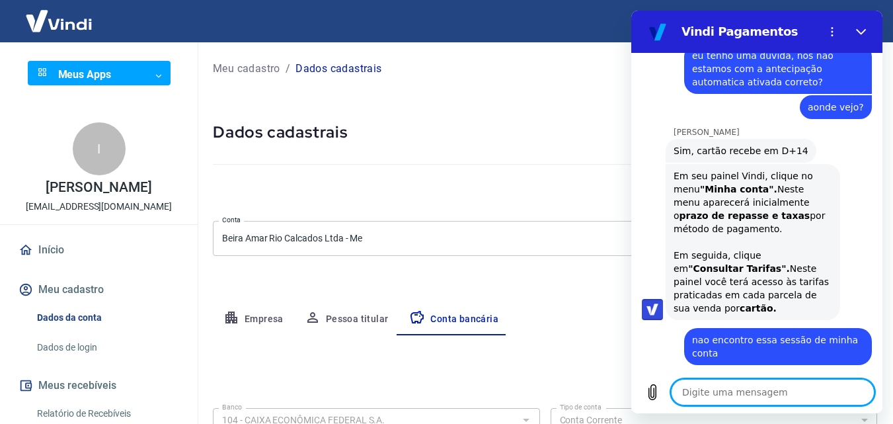
click at [710, 397] on textarea at bounding box center [773, 392] width 204 height 26
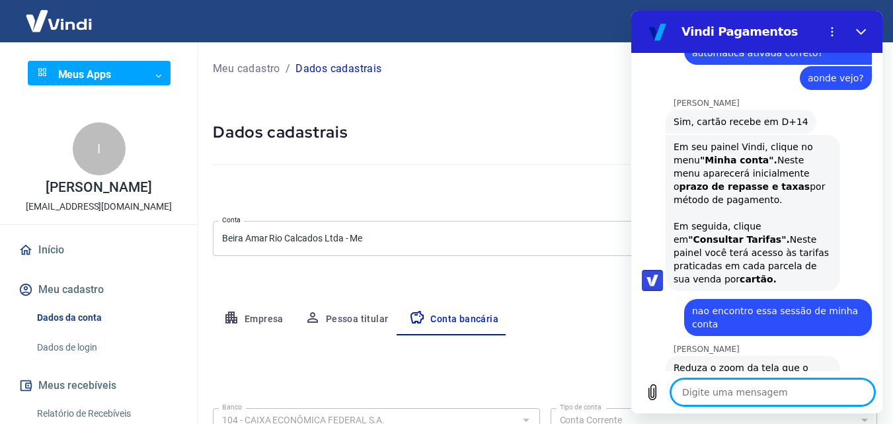
scroll to position [1252, 0]
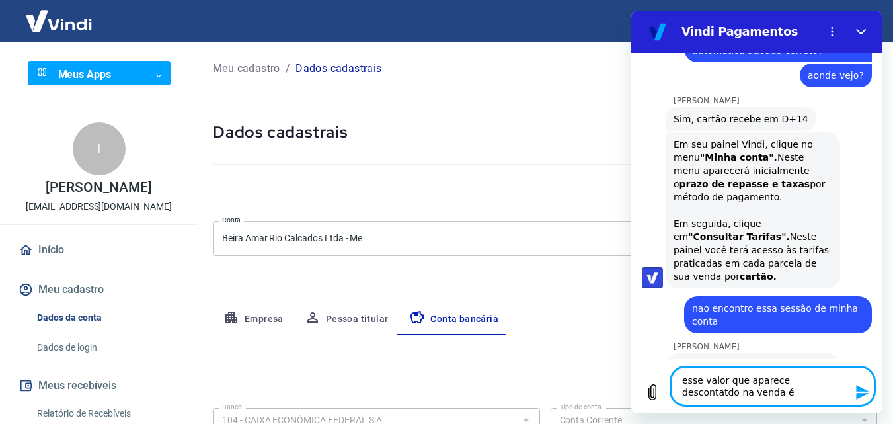
click at [819, 377] on textarea "esse valor que aparece descontatdo na venda é" at bounding box center [773, 386] width 204 height 38
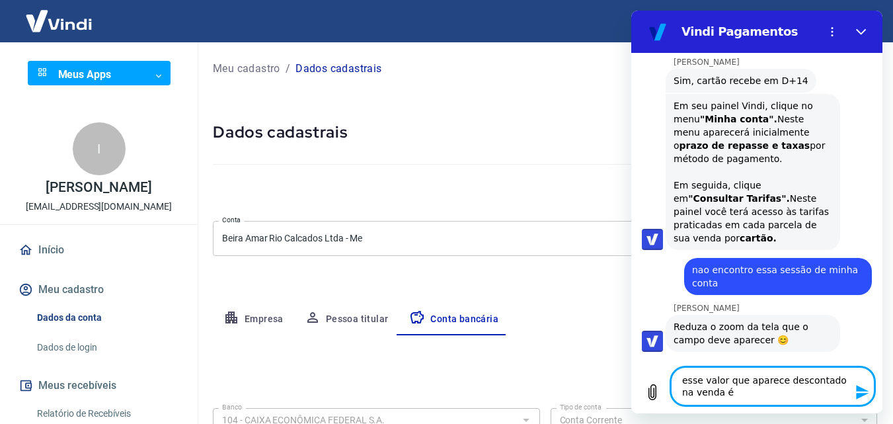
scroll to position [1289, 0]
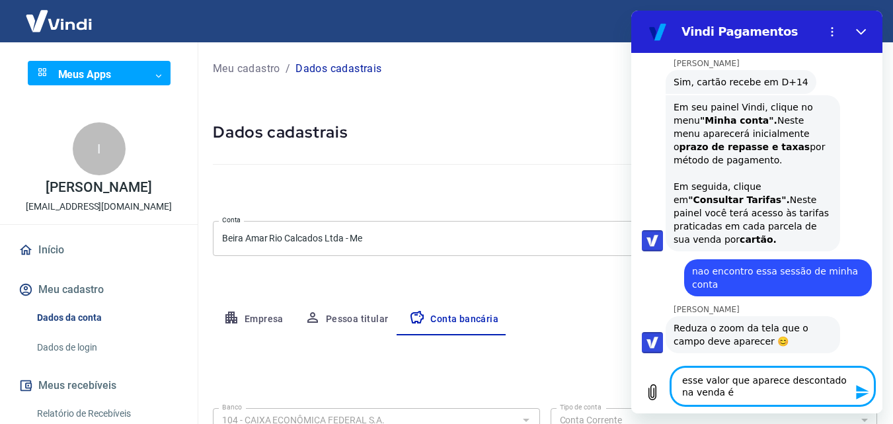
click at [725, 387] on textarea "esse valor que aparece descontado na venda é" at bounding box center [773, 386] width 204 height 38
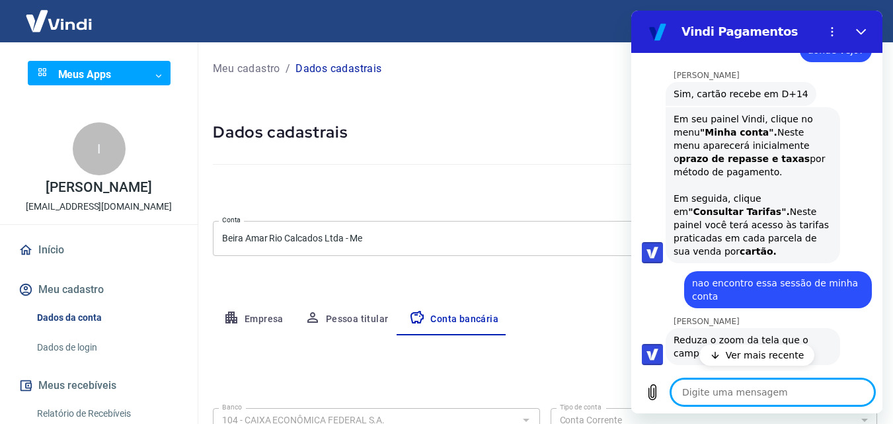
scroll to position [1362, 0]
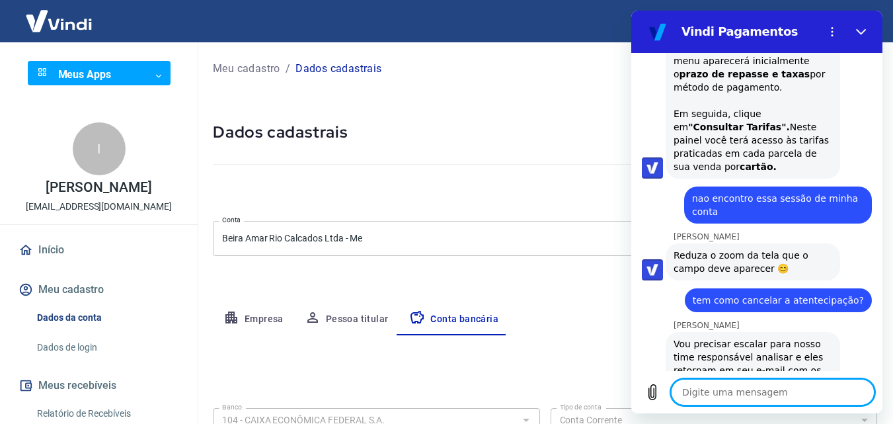
click at [736, 390] on textarea at bounding box center [773, 392] width 204 height 26
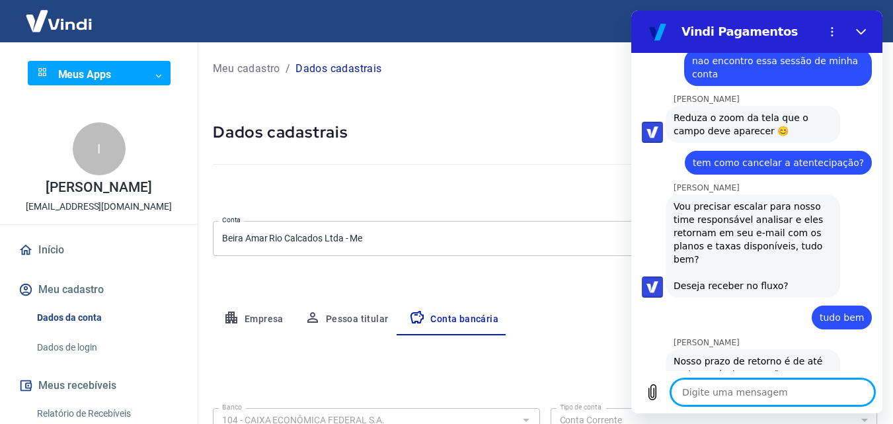
scroll to position [1502, 0]
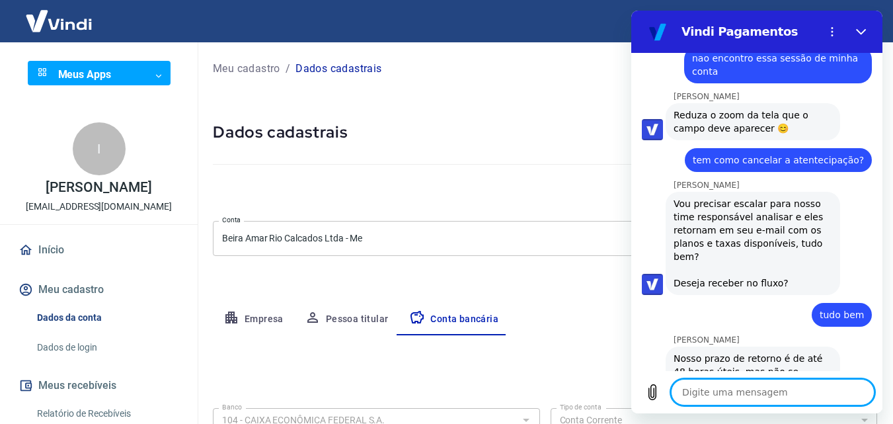
click at [718, 391] on textarea at bounding box center [773, 392] width 204 height 26
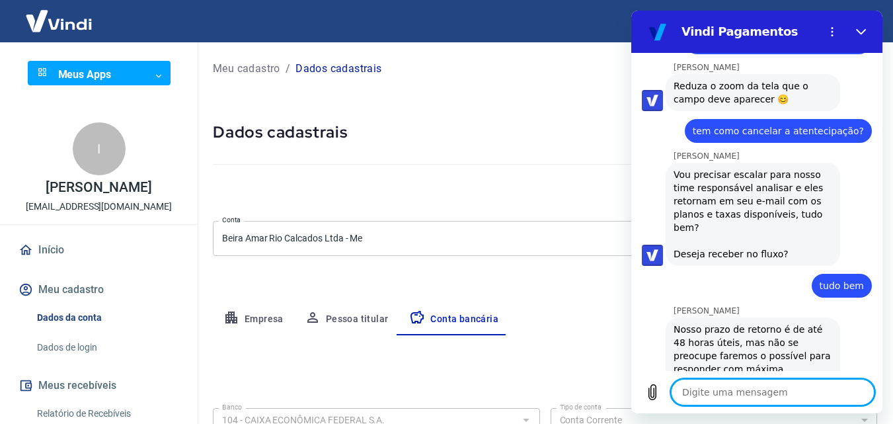
scroll to position [1534, 0]
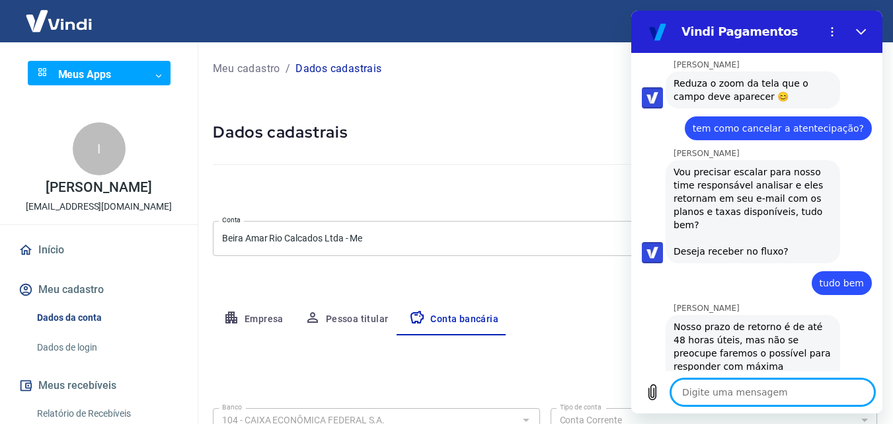
click at [786, 392] on textarea at bounding box center [773, 392] width 204 height 26
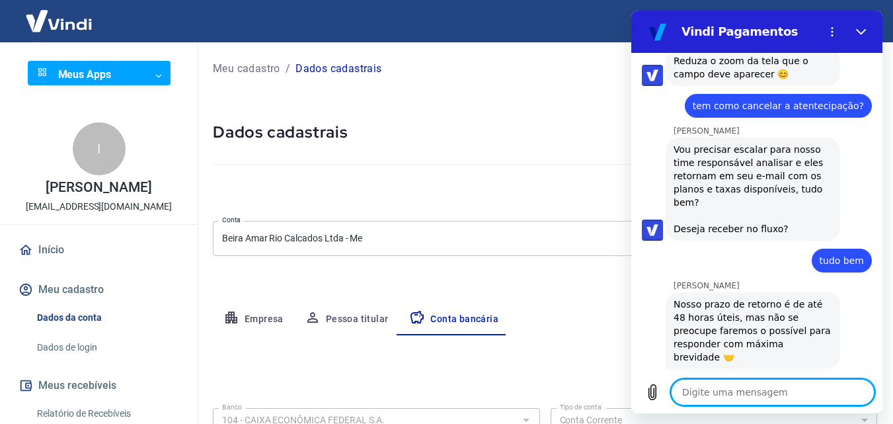
scroll to position [1559, 0]
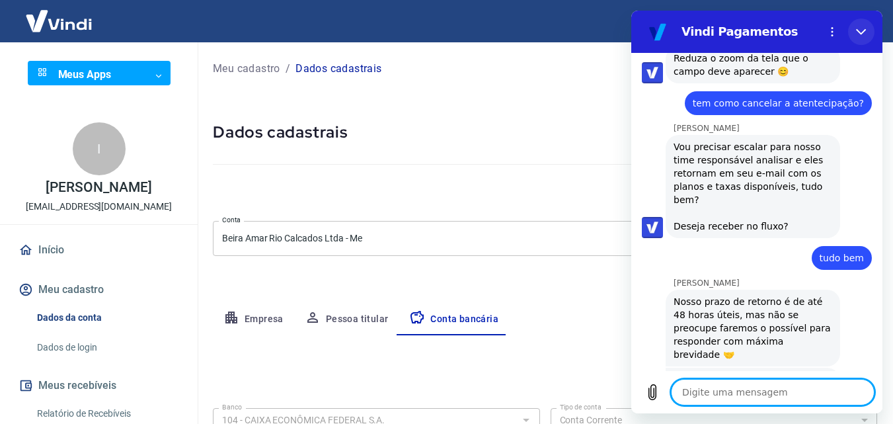
click at [863, 30] on icon "Fechar" at bounding box center [861, 31] width 11 height 11
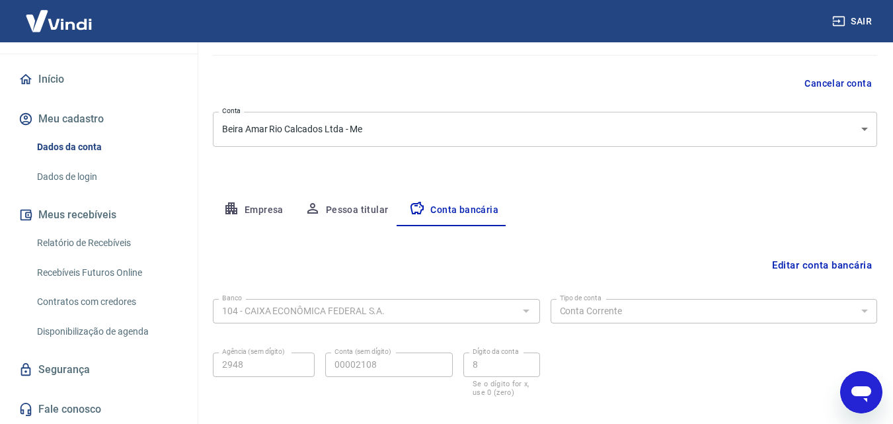
scroll to position [132, 0]
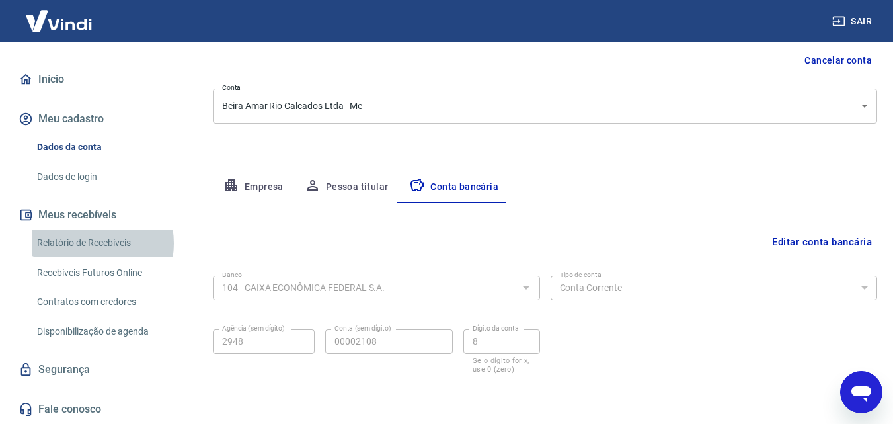
click at [85, 243] on link "Relatório de Recebíveis" at bounding box center [107, 242] width 150 height 27
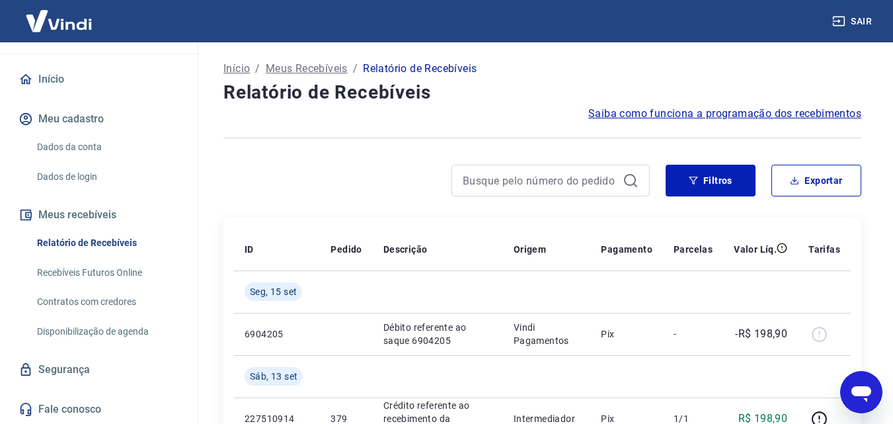
drag, startPoint x: 901, startPoint y: 0, endPoint x: 584, endPoint y: 63, distance: 322.9
click at [584, 63] on div "Início / Meus Recebíveis / Relatório de Recebíveis" at bounding box center [542, 68] width 638 height 21
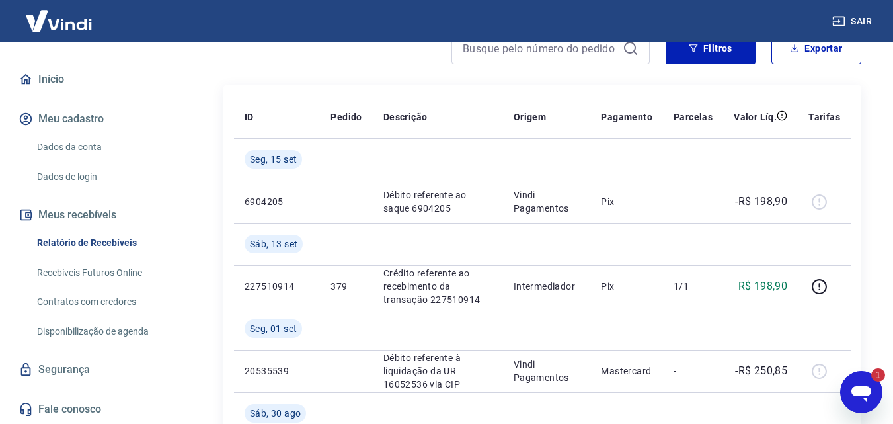
click at [858, 387] on icon "Abrir janela de mensagens, 1 mensagem não lida" at bounding box center [861, 394] width 20 height 16
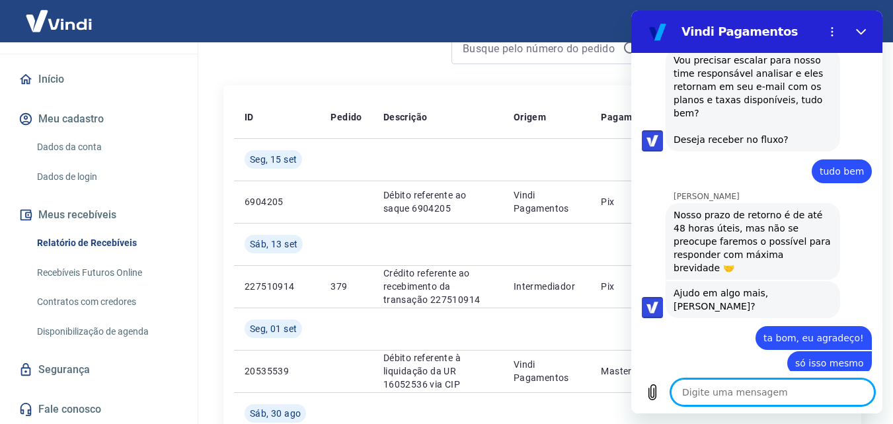
scroll to position [1650, 0]
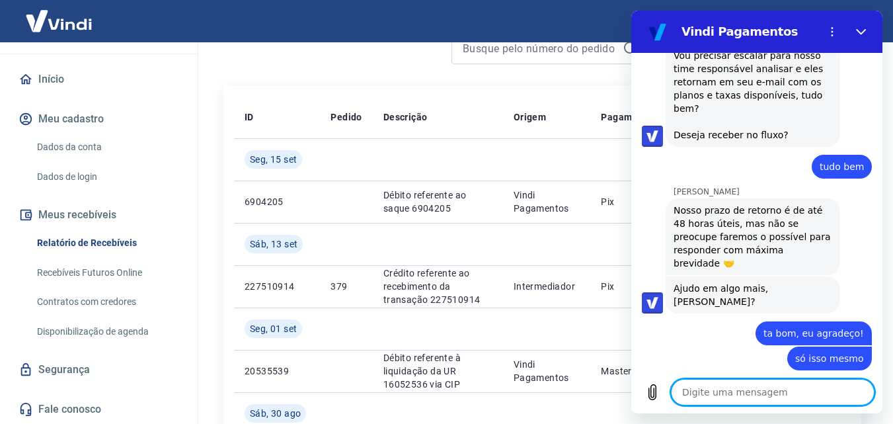
click at [748, 389] on textarea at bounding box center [773, 392] width 204 height 26
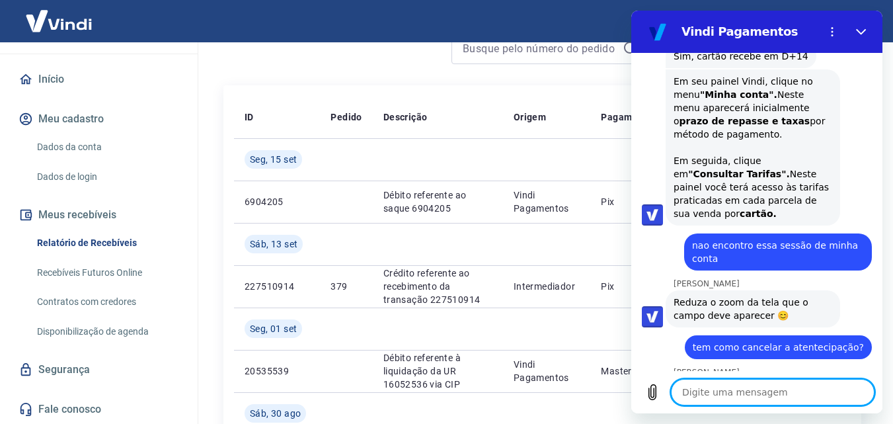
scroll to position [1285, 0]
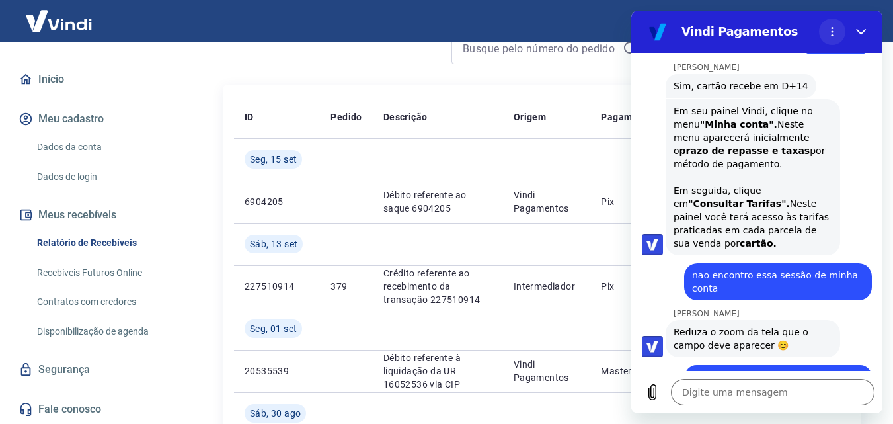
click at [832, 31] on circle "Menu de opções" at bounding box center [833, 32] width 2 height 2
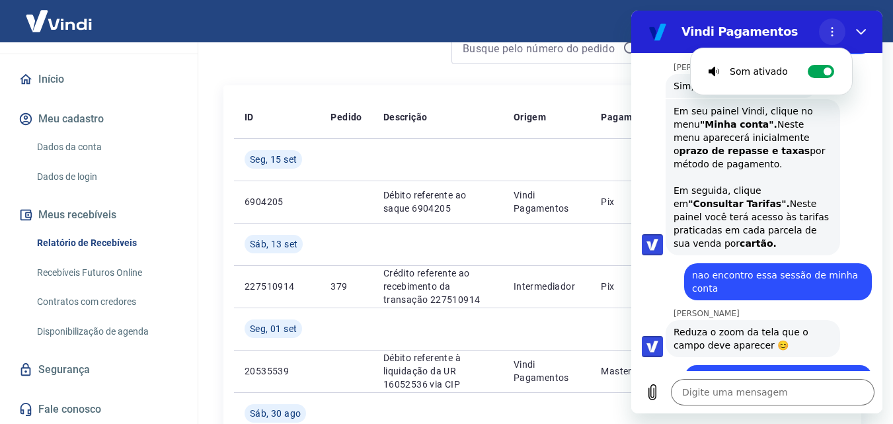
click at [832, 31] on circle "Menu de opções" at bounding box center [833, 32] width 2 height 2
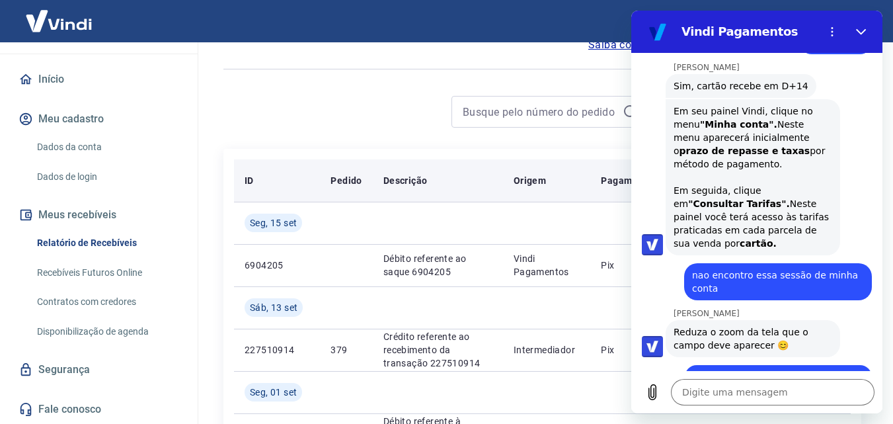
scroll to position [0, 0]
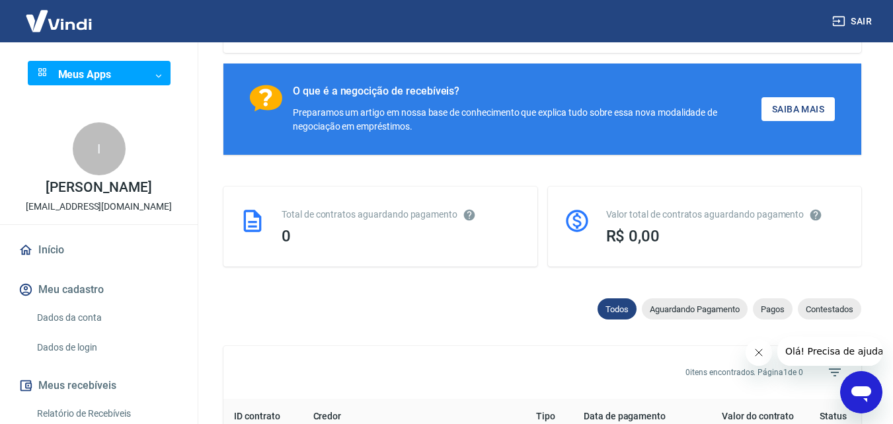
scroll to position [198, 0]
